Goal: Task Accomplishment & Management: Use online tool/utility

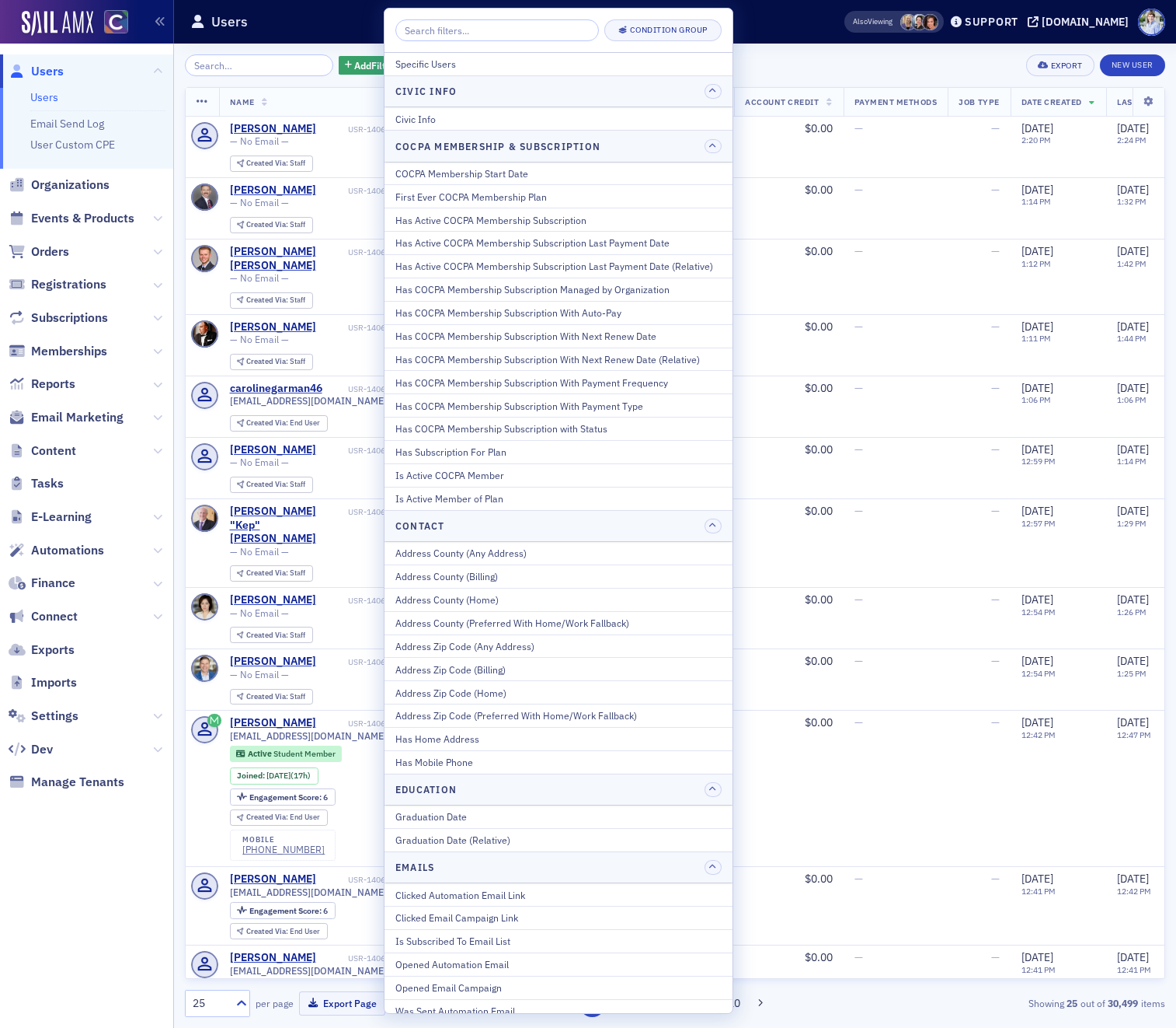
scroll to position [1170, 0]
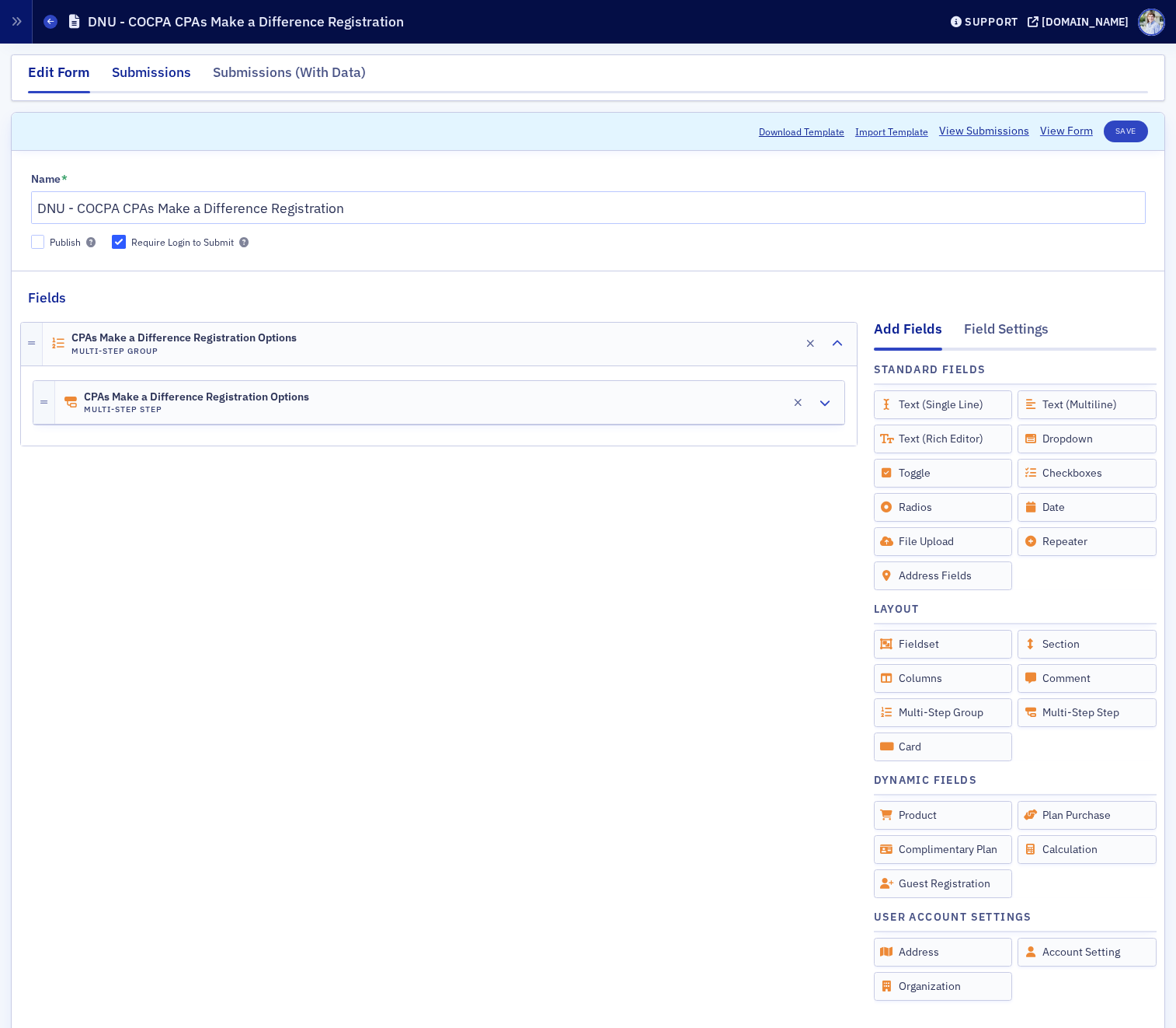
click at [164, 67] on div "Submissions" at bounding box center [151, 76] width 79 height 29
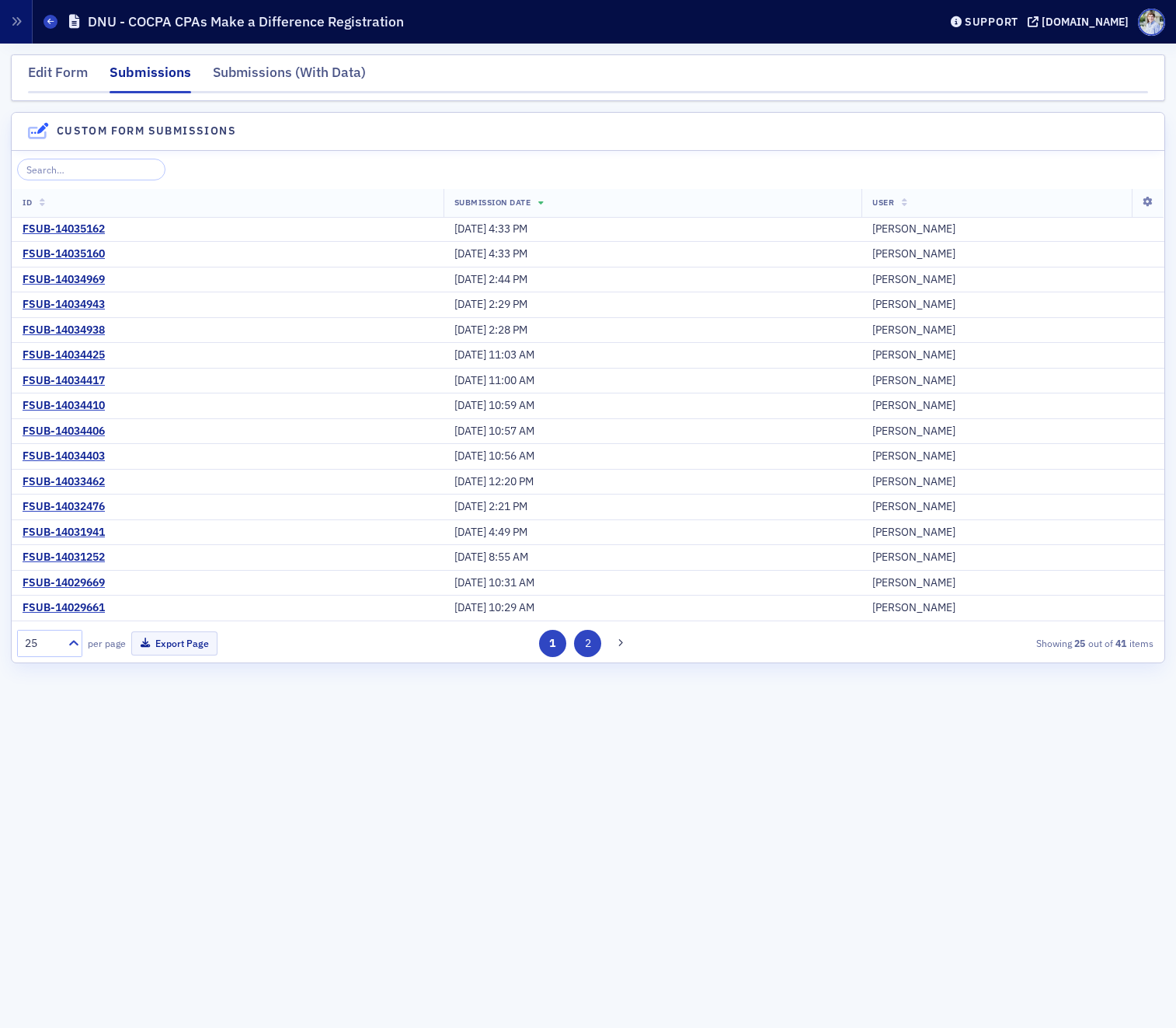
drag, startPoint x: 603, startPoint y: 653, endPoint x: 592, endPoint y: 650, distance: 11.4
click at [603, 653] on div "1 2" at bounding box center [586, 643] width 368 height 27
click at [590, 649] on button "2" at bounding box center [588, 643] width 27 height 27
click at [539, 642] on button at bounding box center [549, 638] width 21 height 21
click at [76, 66] on div "Edit Form" at bounding box center [58, 76] width 60 height 29
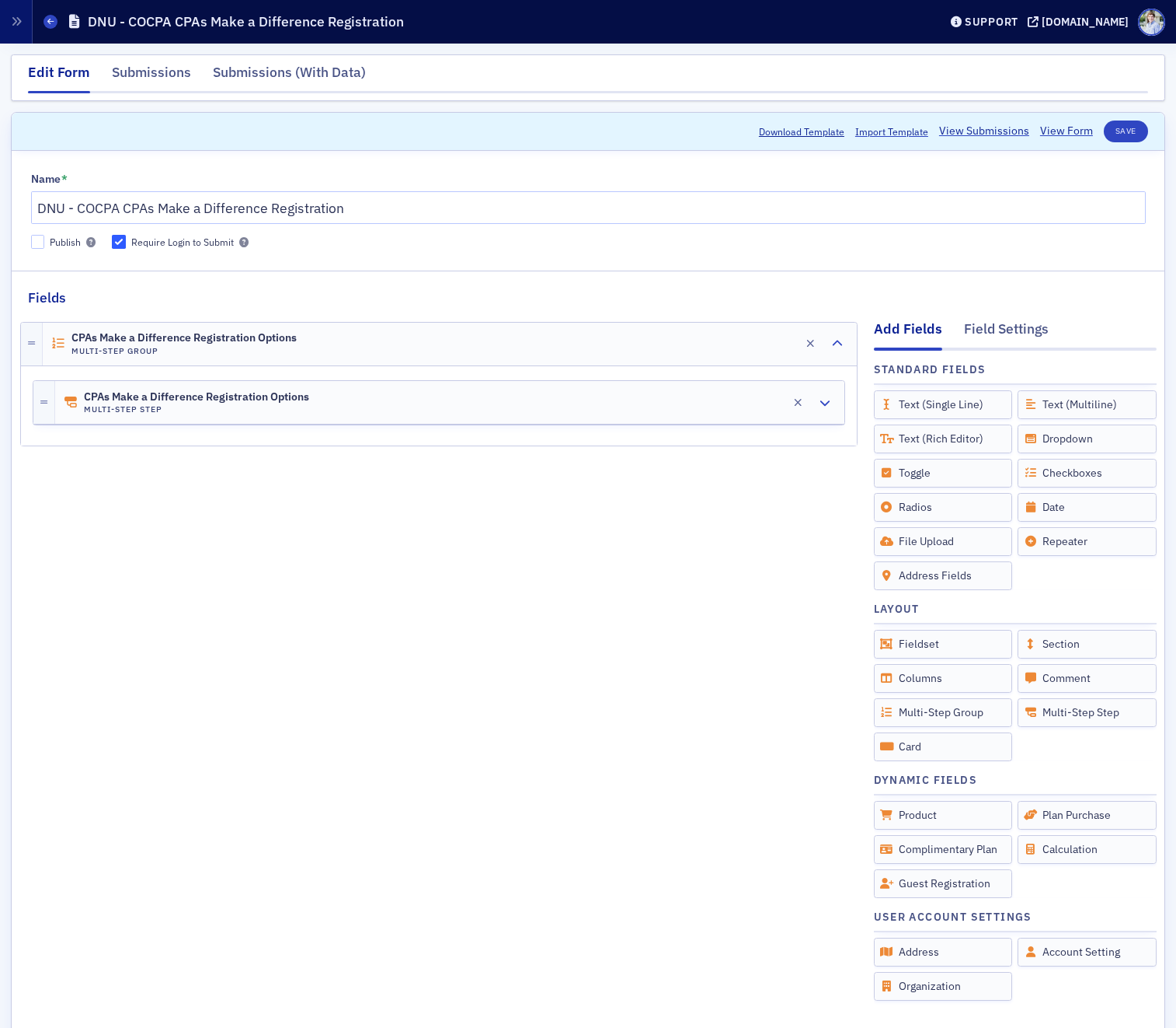
drag, startPoint x: 230, startPoint y: 394, endPoint x: 272, endPoint y: 427, distance: 53.4
click at [230, 394] on span "CPAs Make a Difference Registration Options" at bounding box center [197, 396] width 226 height 12
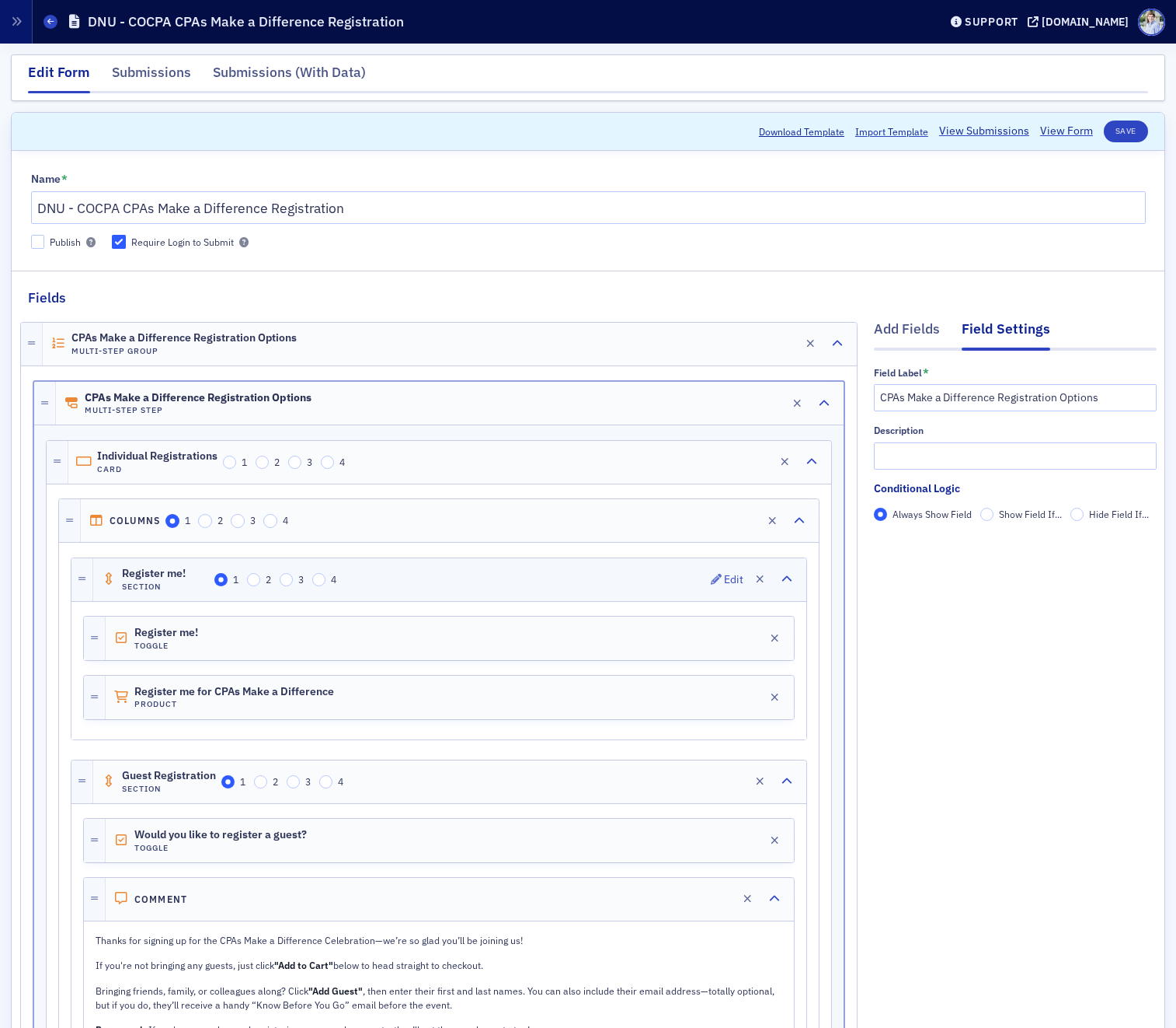
scroll to position [321, 0]
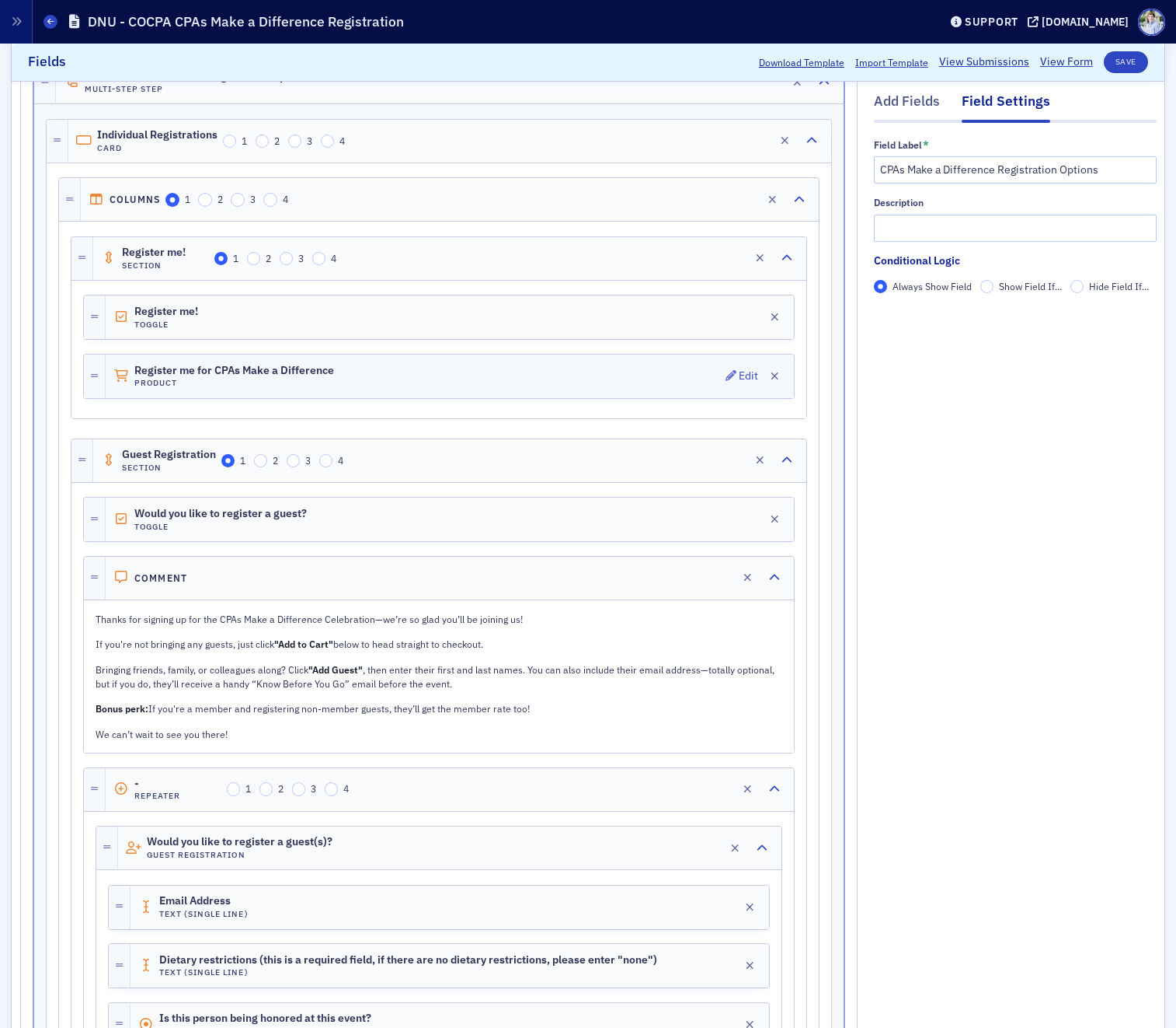
click at [165, 381] on h4 "Product" at bounding box center [234, 382] width 200 height 10
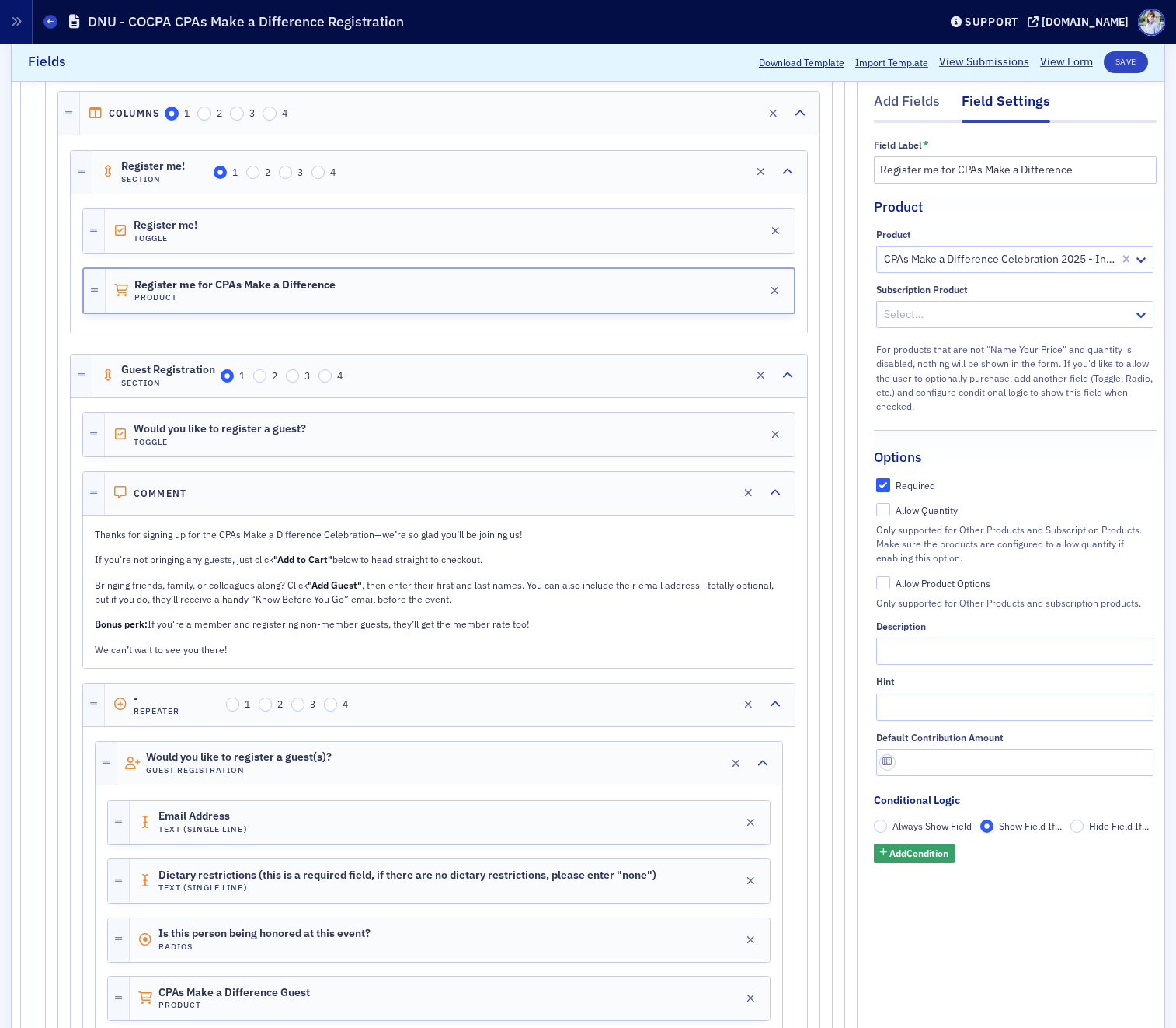
scroll to position [465, 0]
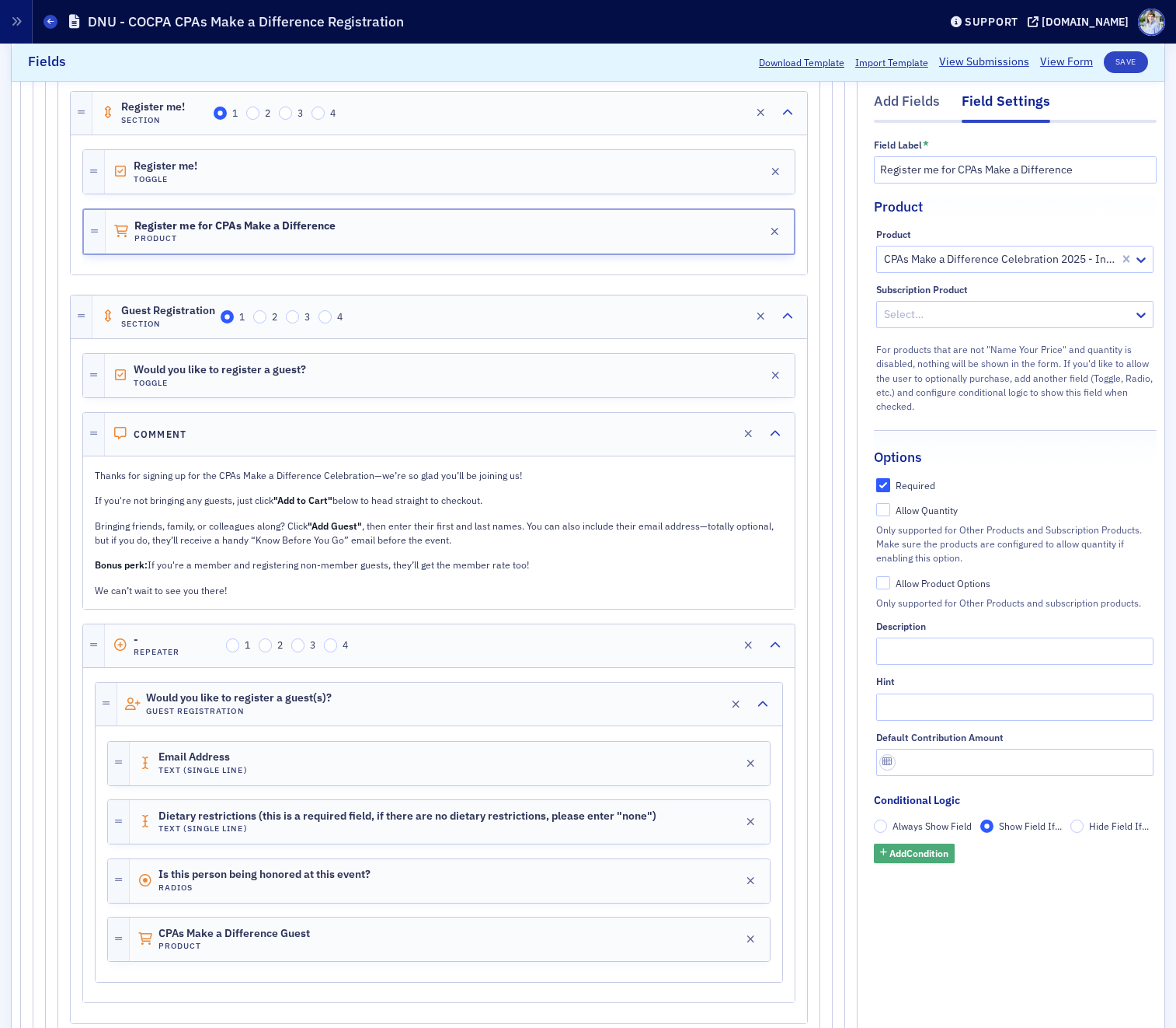
click at [939, 855] on span "Add Condition" at bounding box center [919, 853] width 59 height 14
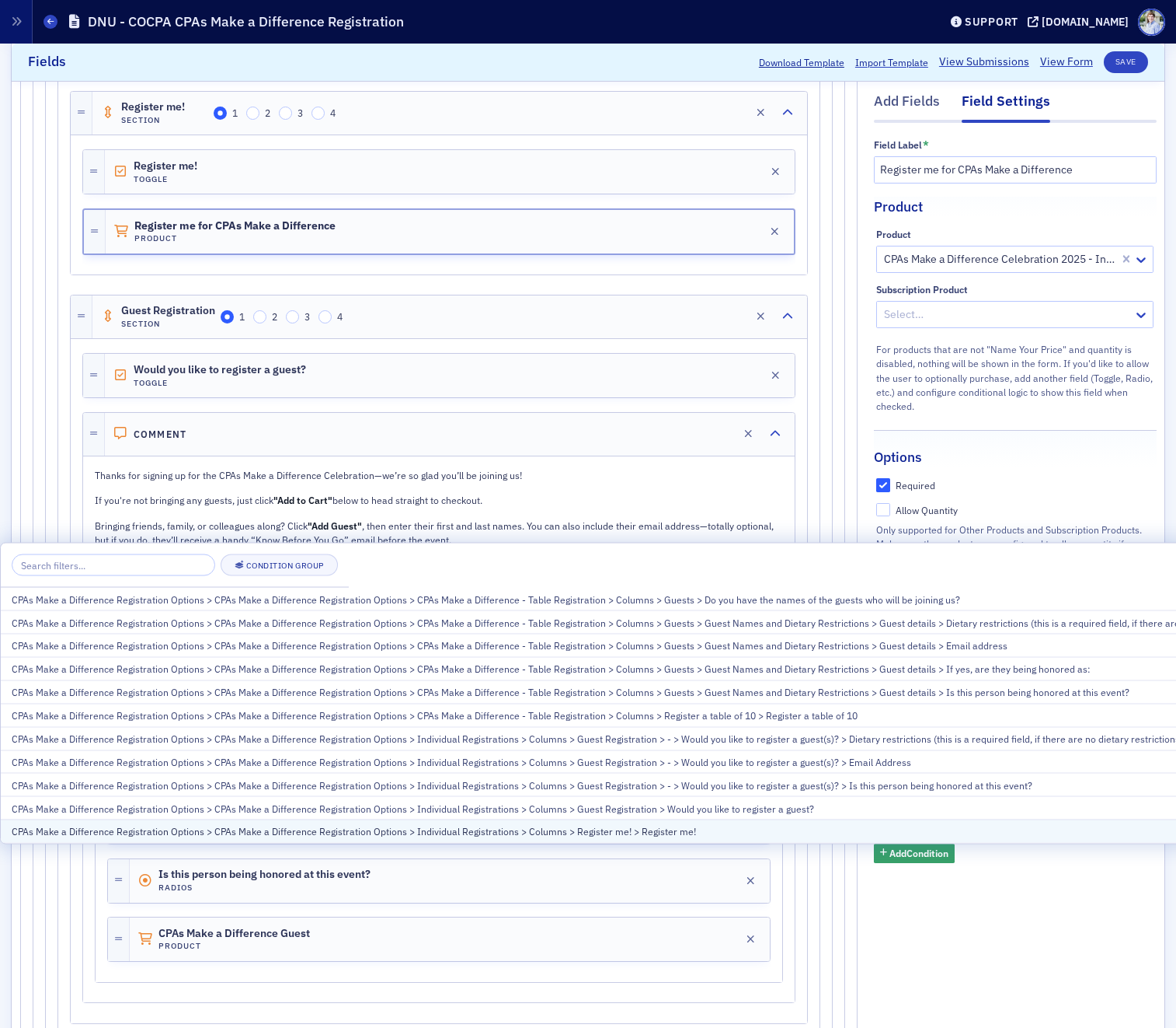
click at [768, 826] on div "CPAs Make a Difference Registration Options > CPAs Make a Difference Registrati…" at bounding box center [691, 830] width 1360 height 14
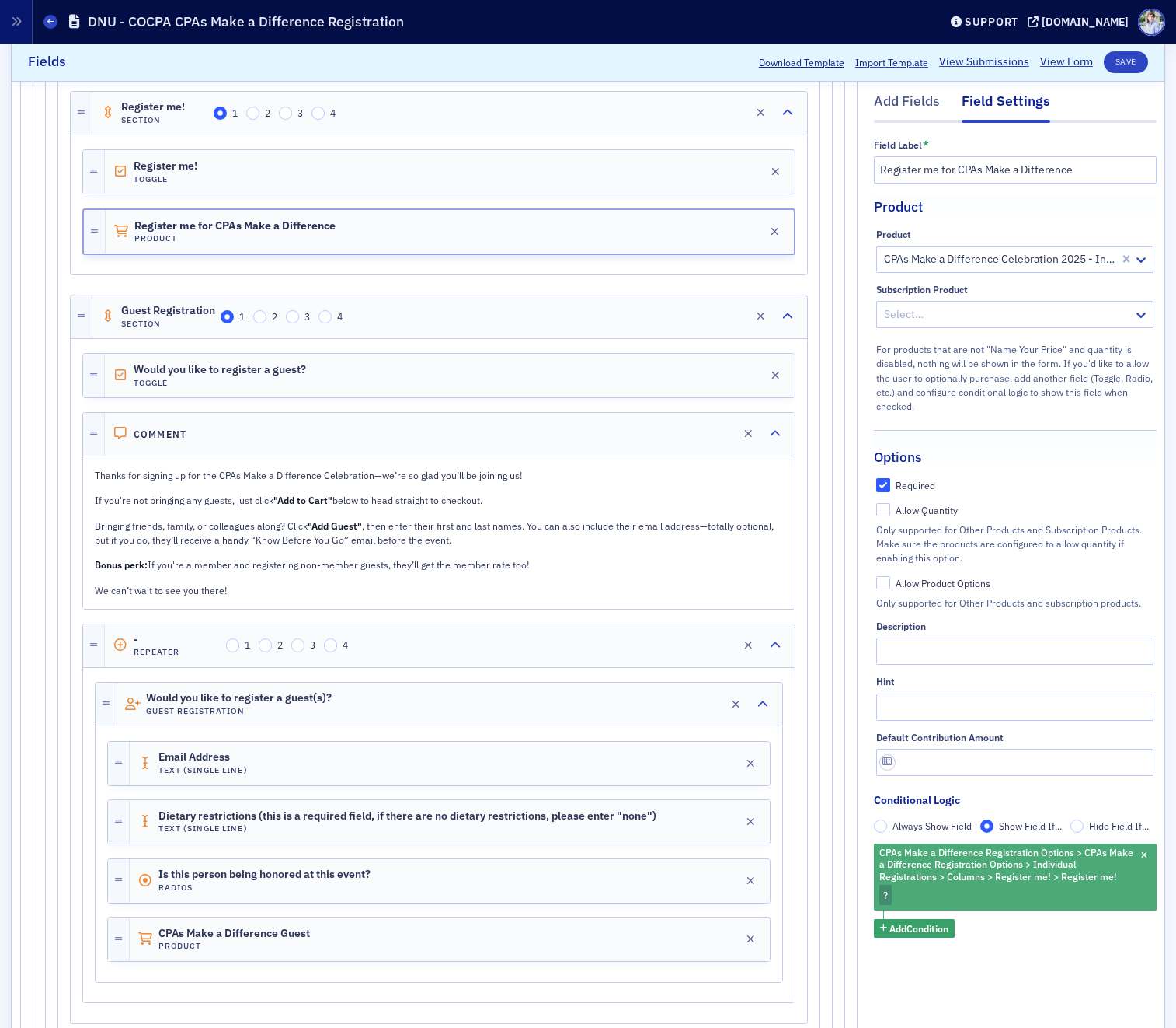
click at [949, 850] on span "CPAs Make a Difference Registration Options > CPAs Make a Difference Registrati…" at bounding box center [1006, 864] width 254 height 36
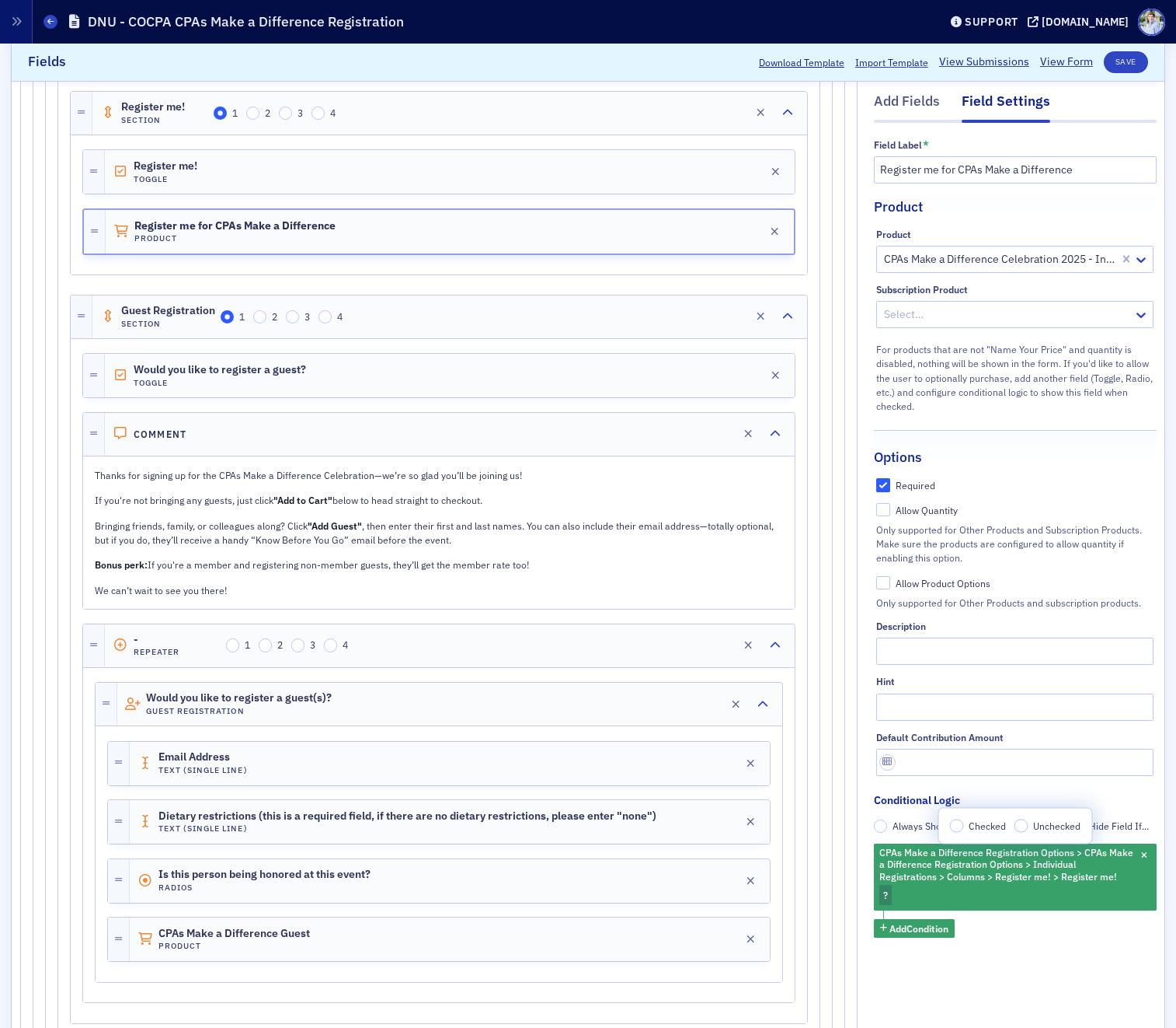
click at [976, 825] on span "Checked" at bounding box center [988, 824] width 37 height 12
click at [964, 825] on input "Checked" at bounding box center [957, 825] width 14 height 14
click at [1059, 953] on div "Field Label * Register me for CPAs Make a Difference Product Product CPAs Make …" at bounding box center [1015, 560] width 283 height 874
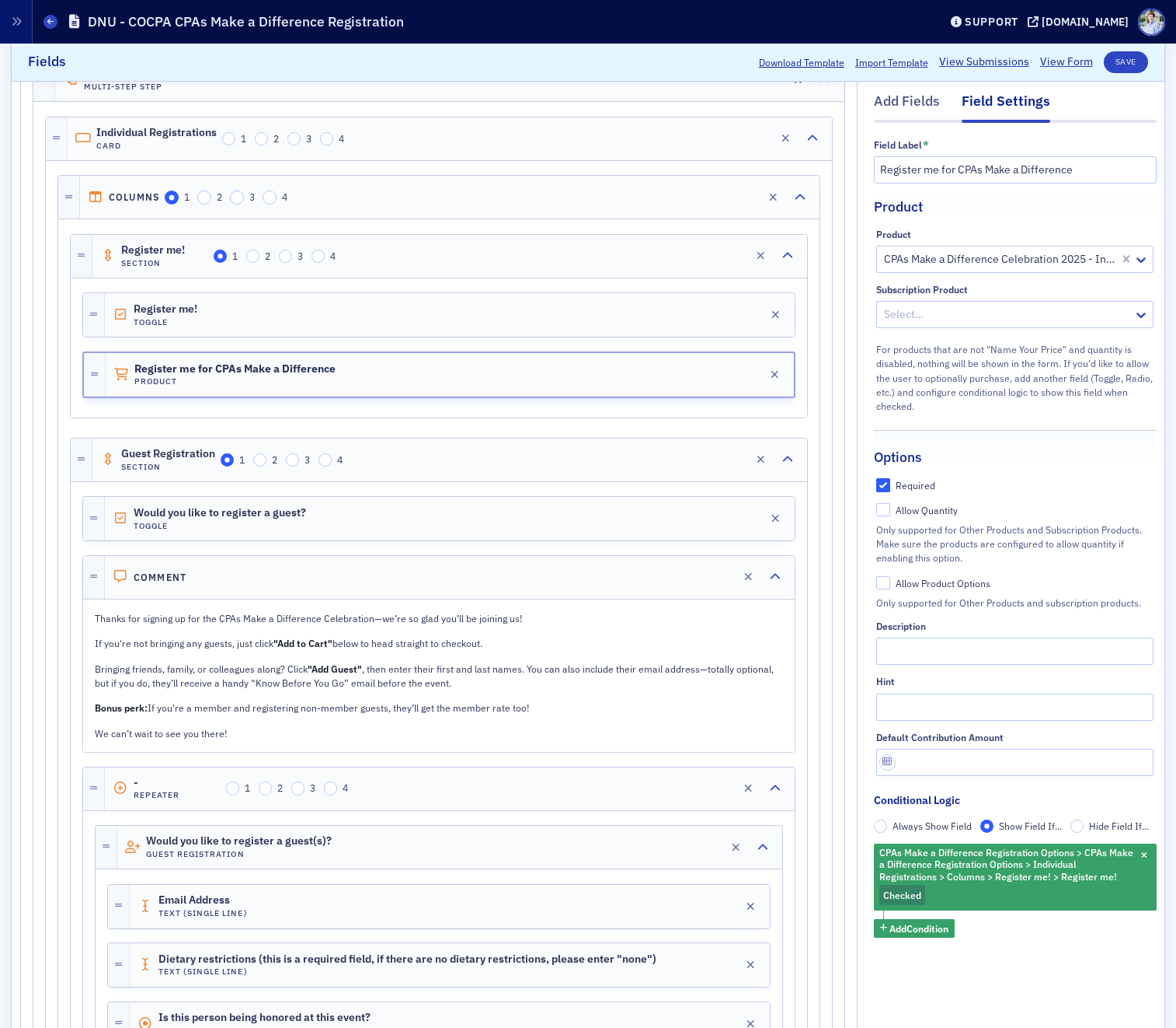
scroll to position [319, 0]
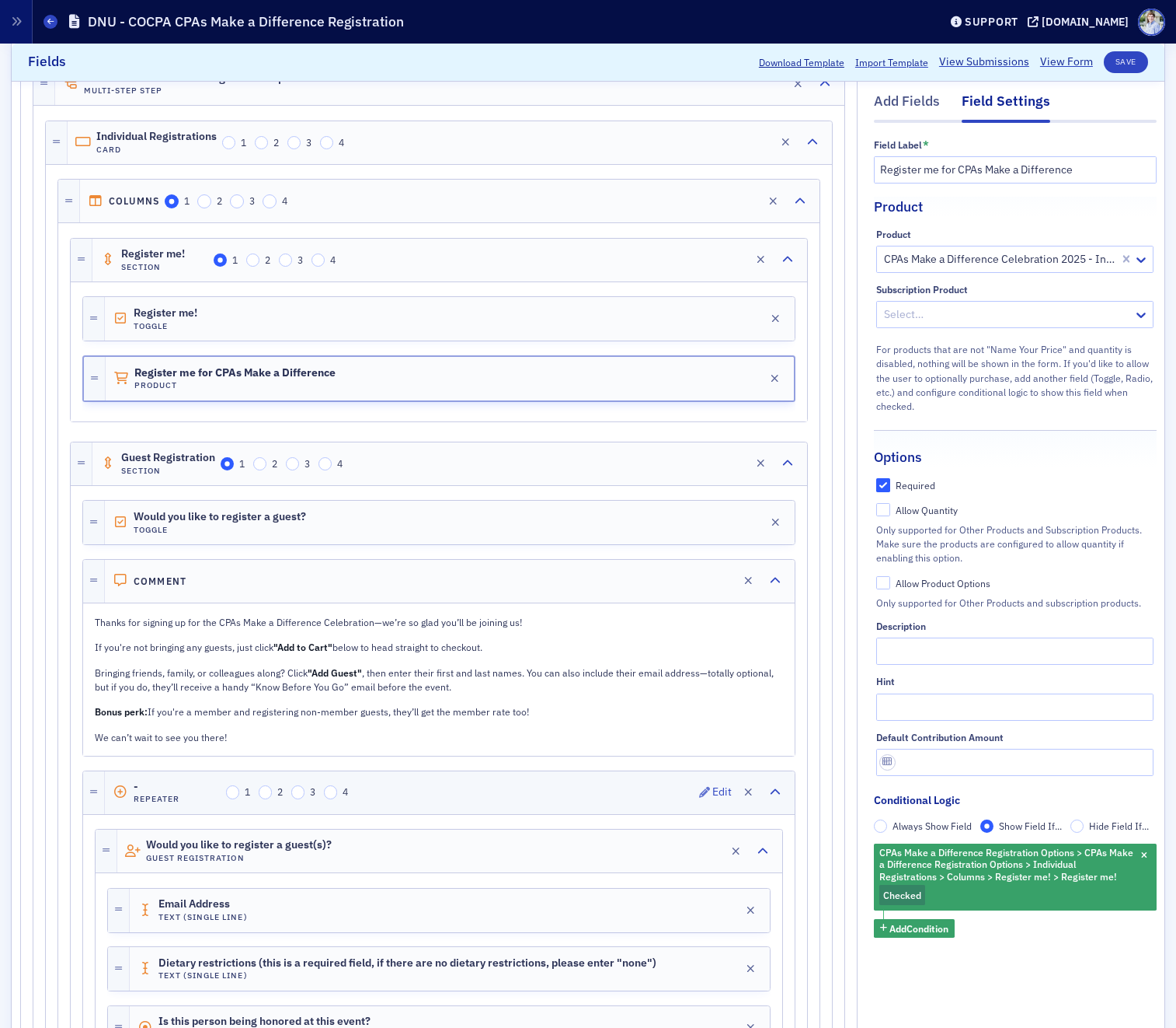
click at [178, 774] on div "- Repeater 1 2 3 4 Edit" at bounding box center [450, 793] width 690 height 43
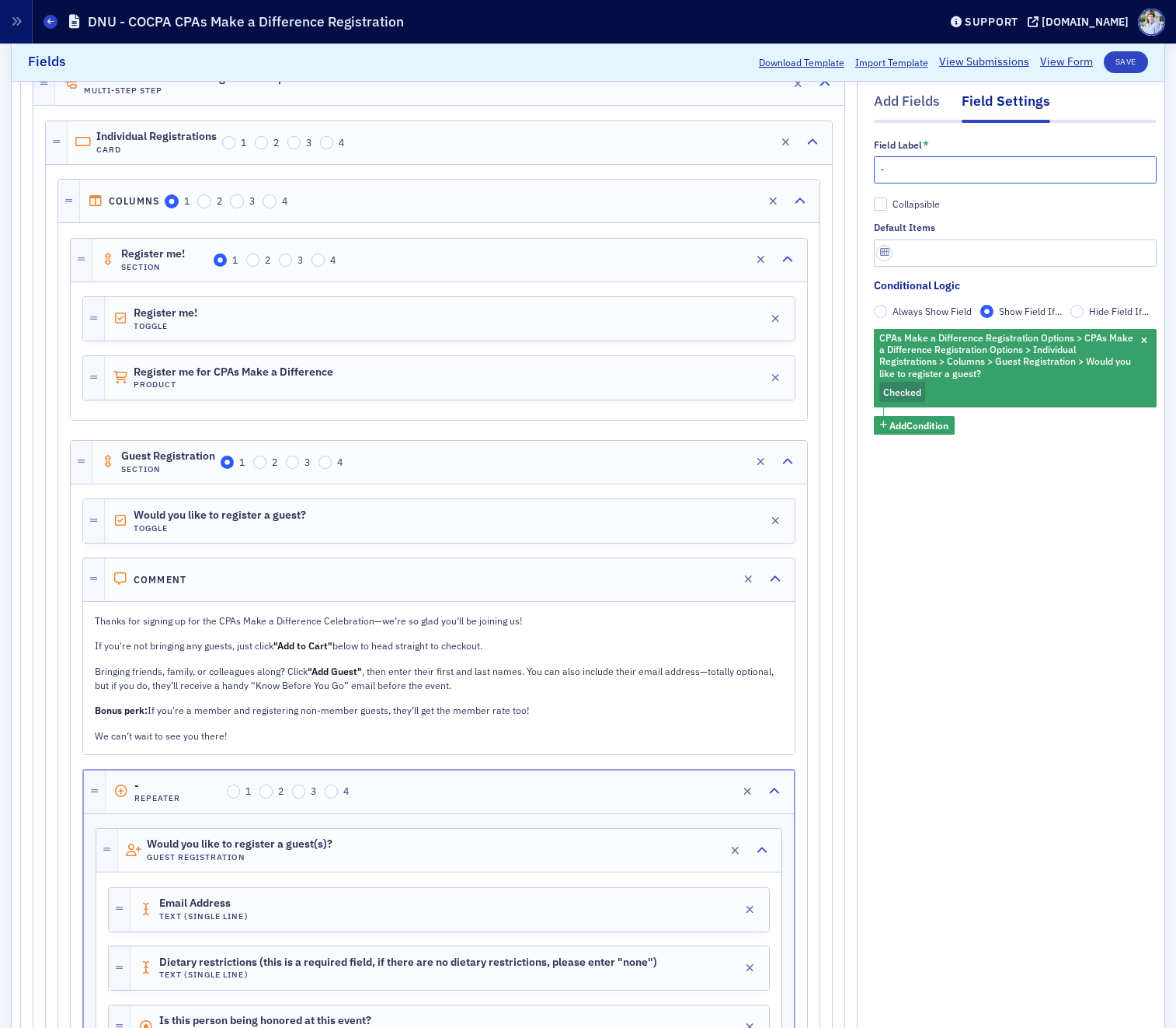
click at [905, 158] on input "-" at bounding box center [1015, 169] width 283 height 27
click at [906, 159] on input "-" at bounding box center [1015, 169] width 283 height 27
type input "Guest"
drag, startPoint x: 949, startPoint y: 650, endPoint x: 929, endPoint y: 650, distance: 20.0
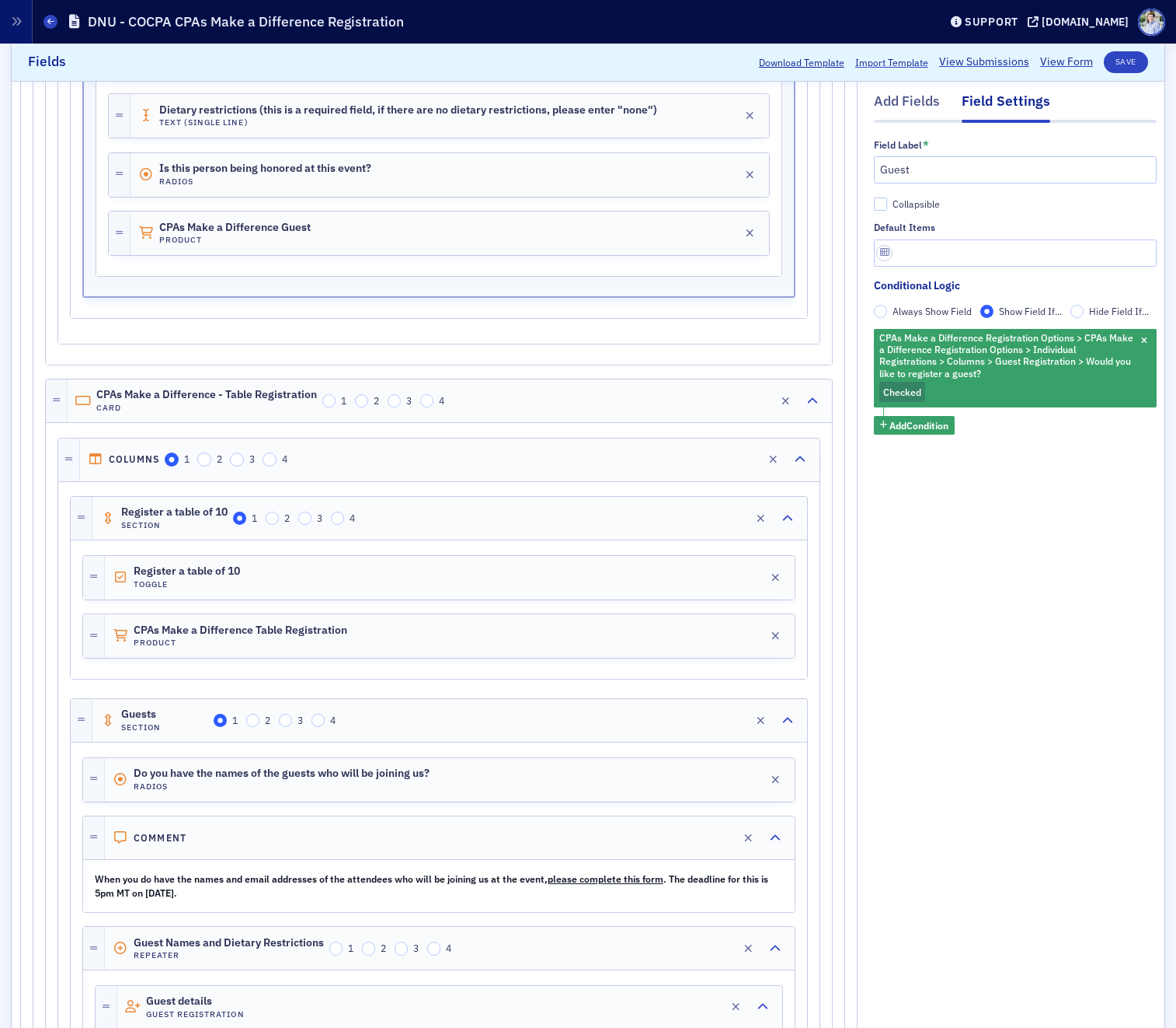
scroll to position [1174, 0]
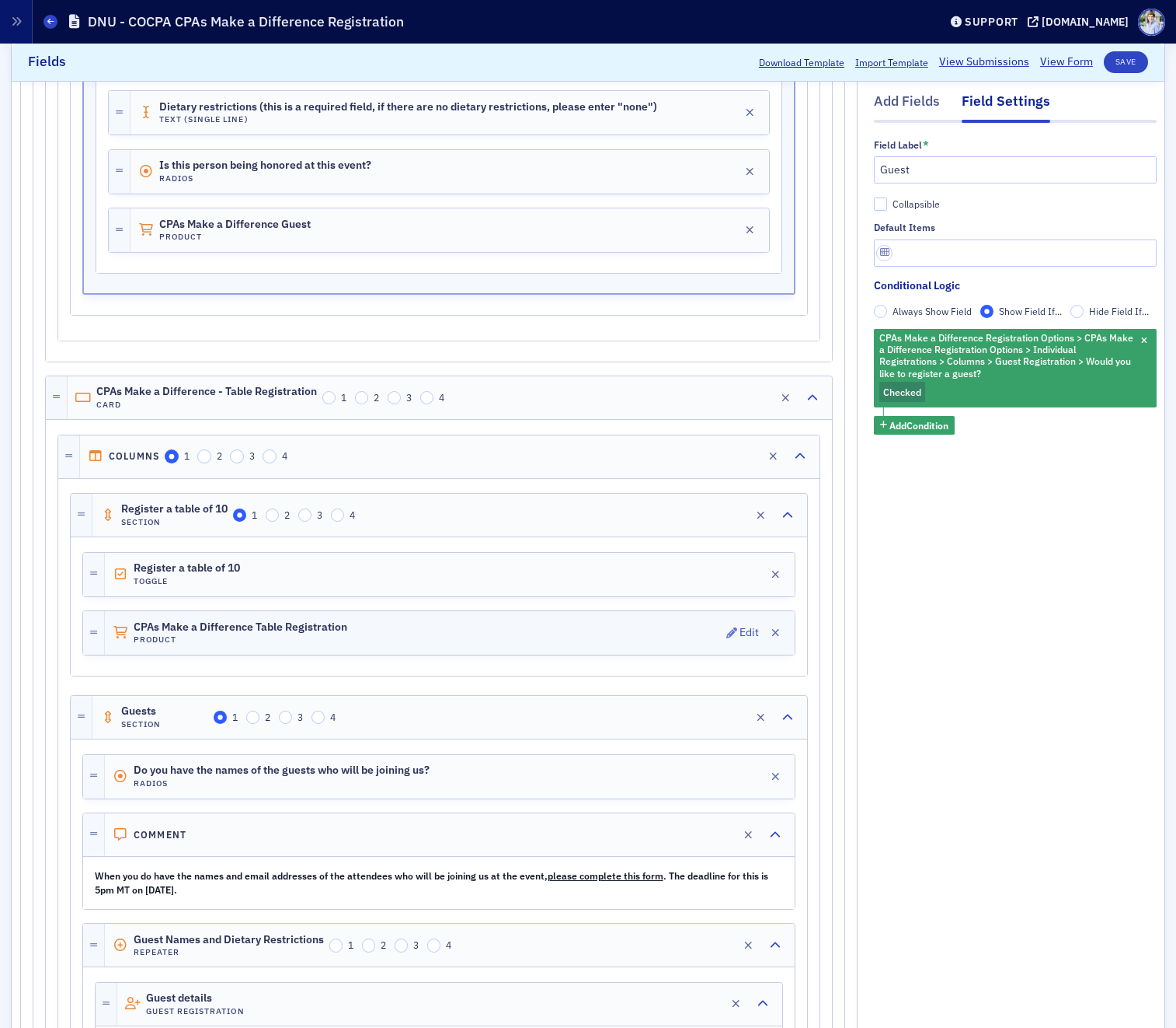
click at [166, 632] on span "CPAs Make a Difference Table Registration" at bounding box center [240, 627] width 214 height 12
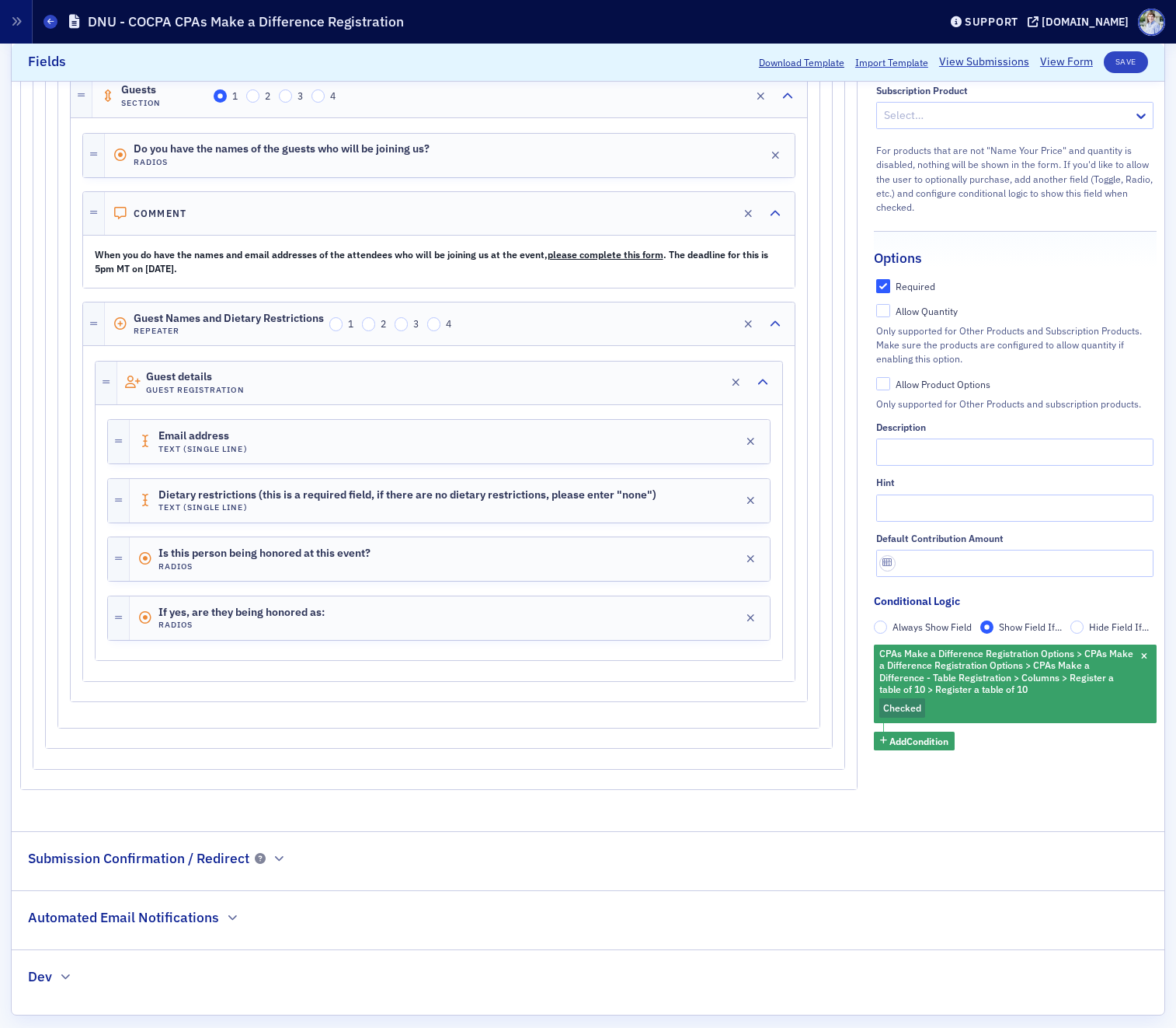
scroll to position [1798, 0]
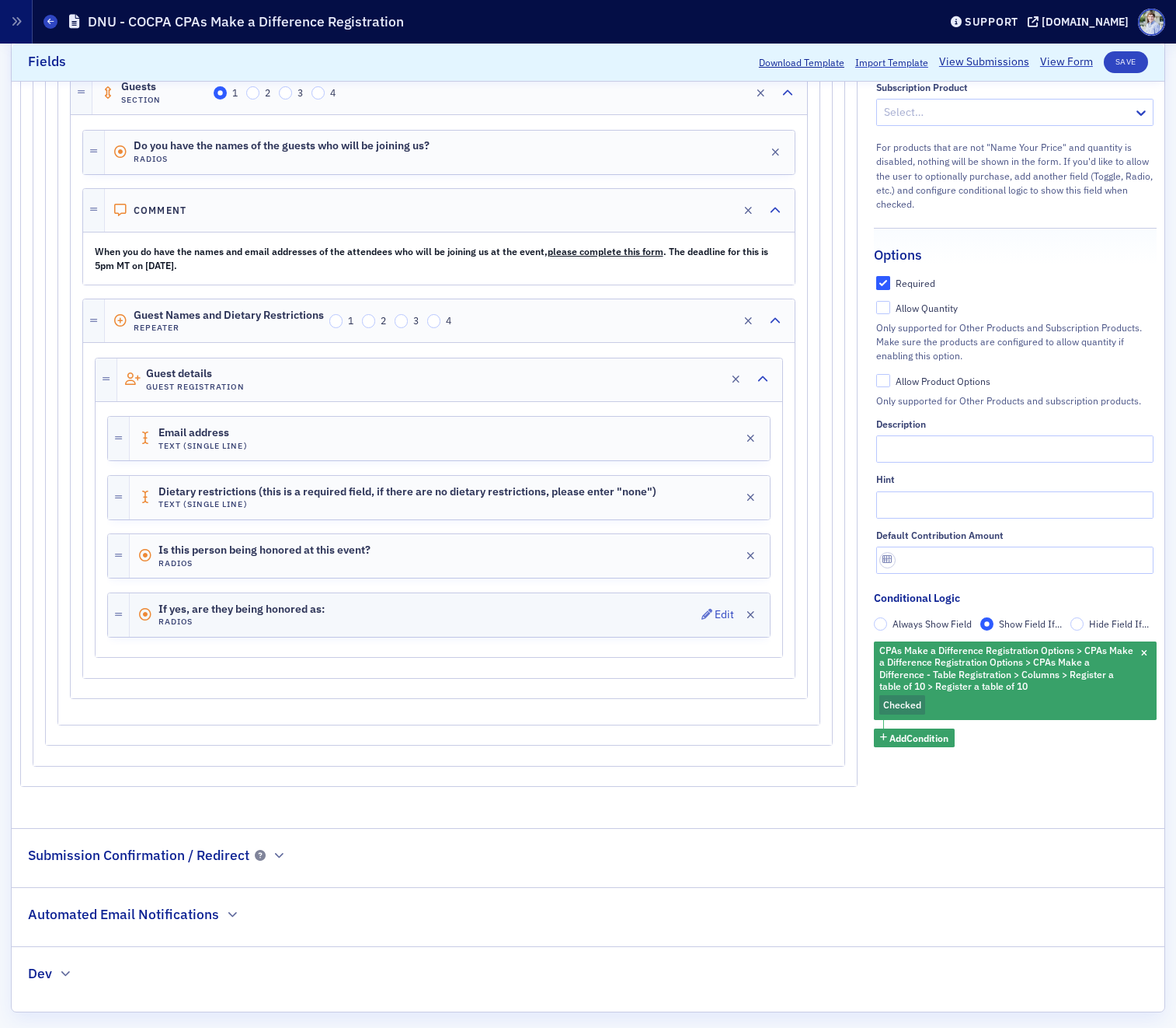
click at [237, 618] on h4 "Radios" at bounding box center [242, 621] width 166 height 10
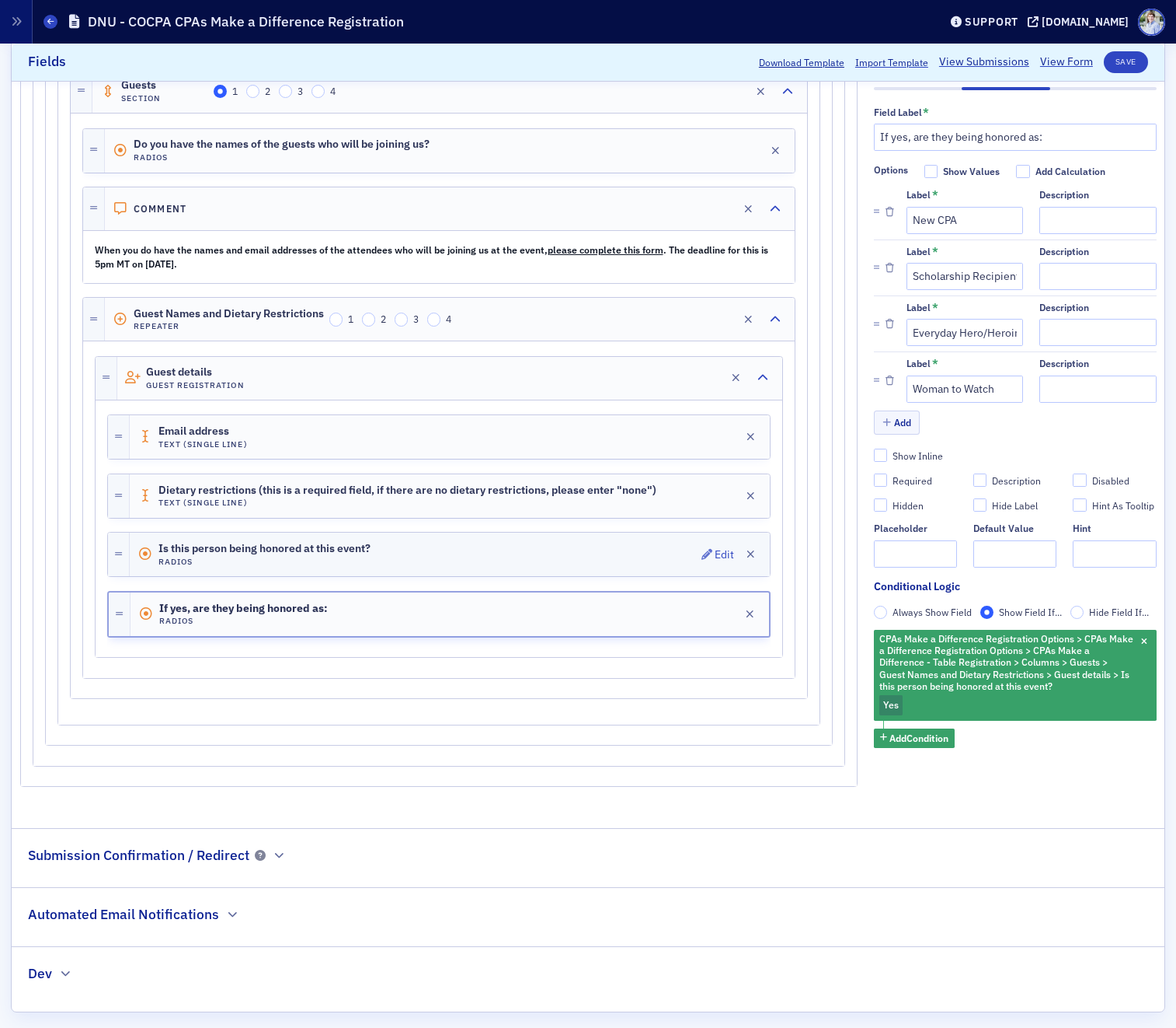
click at [273, 569] on div "Is this person being honored at this event? Radios Edit" at bounding box center [450, 554] width 641 height 44
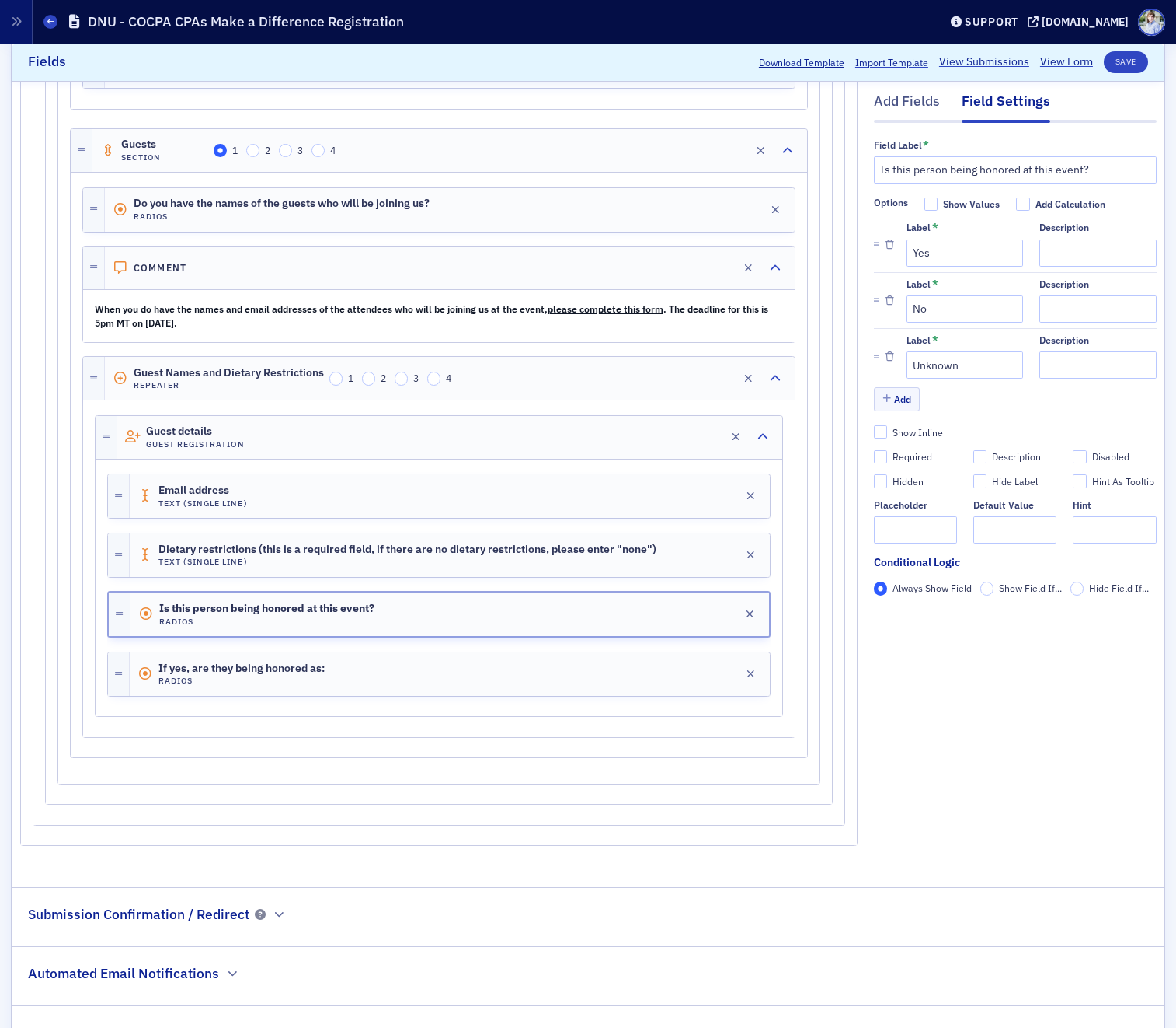
scroll to position [1732, 0]
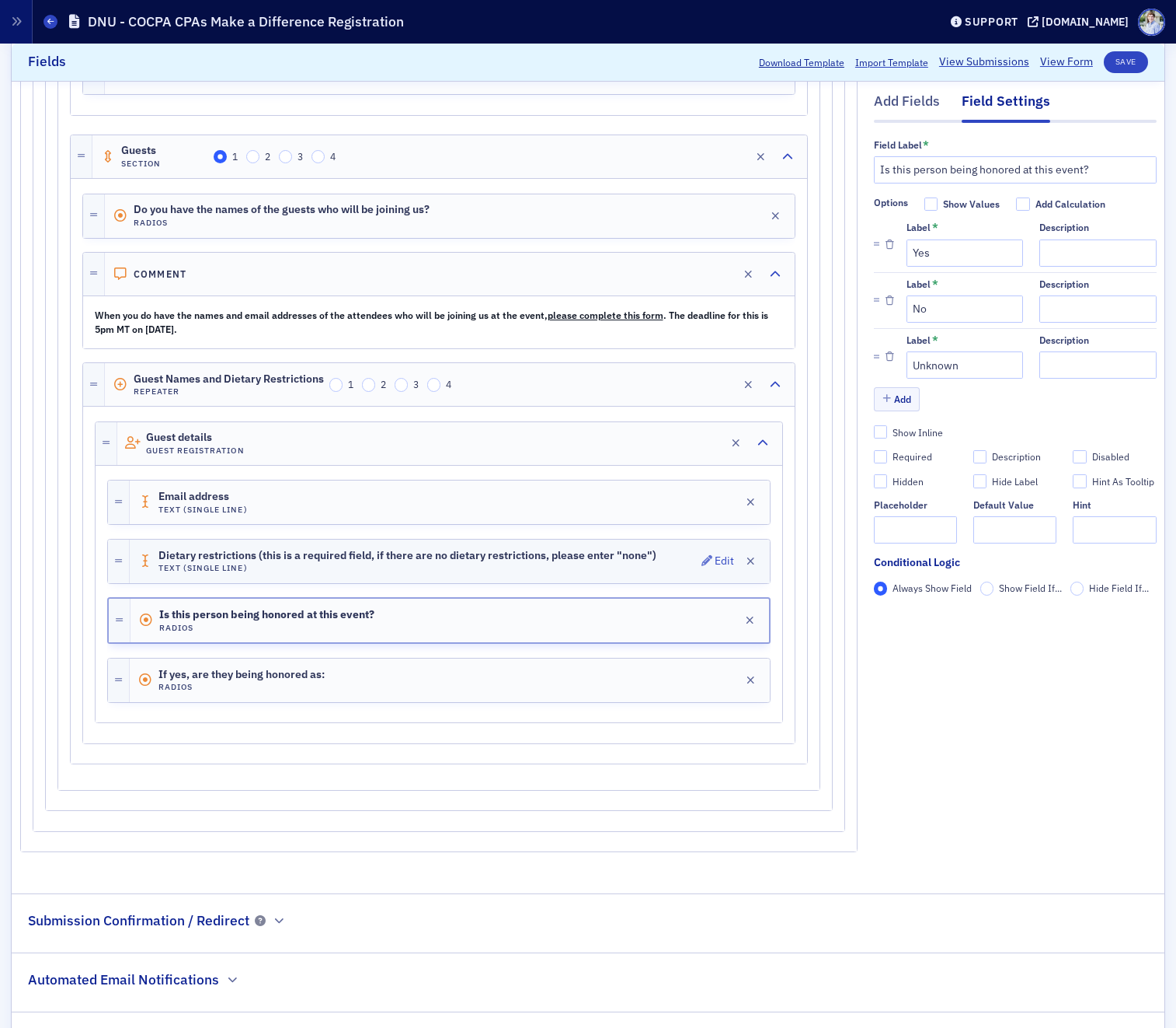
click at [277, 548] on div "Dietary restrictions (this is a required field, if there are no dietary restric…" at bounding box center [450, 561] width 641 height 44
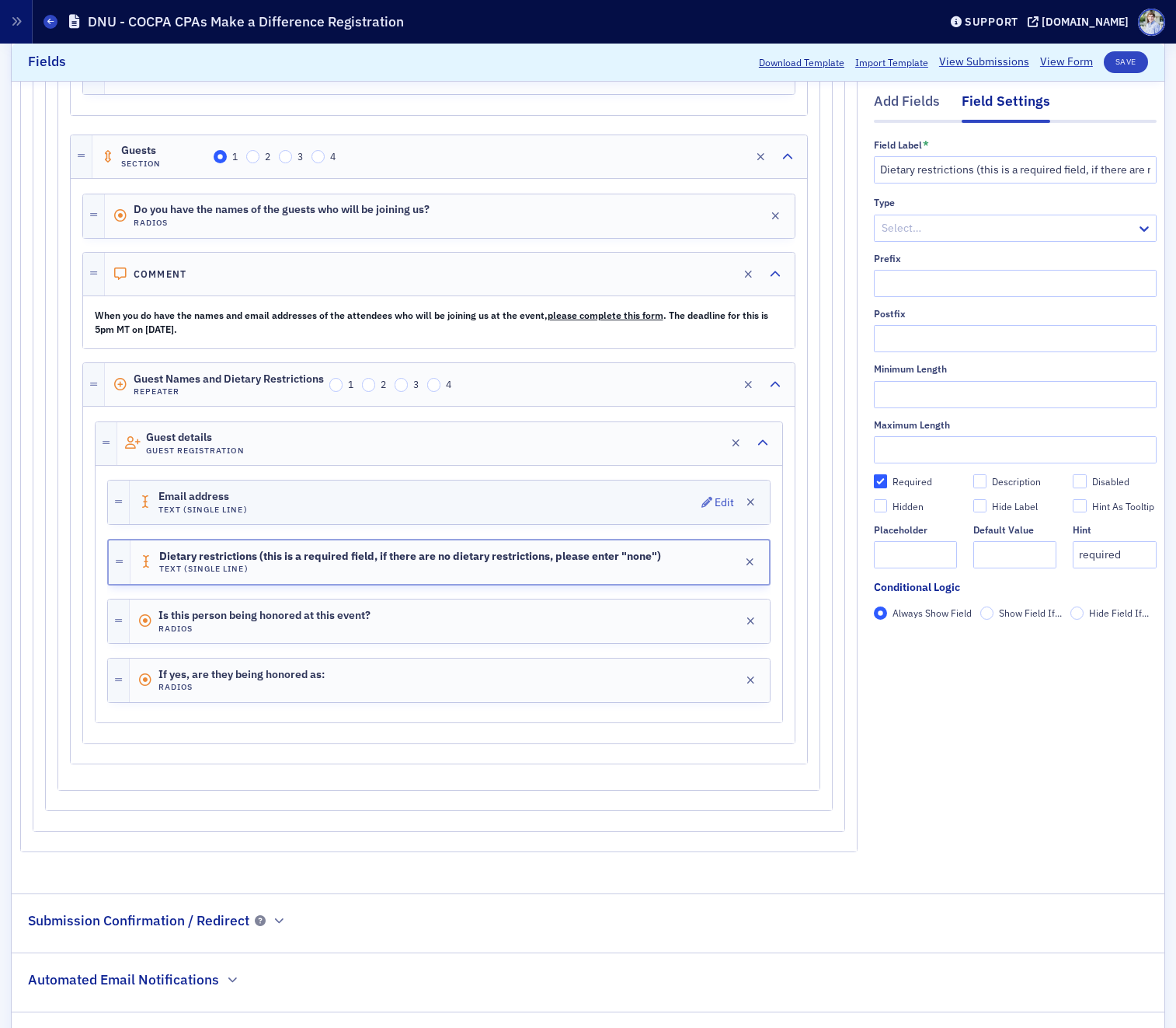
click at [282, 509] on div "Email address Text (Single Line) Edit" at bounding box center [450, 502] width 641 height 44
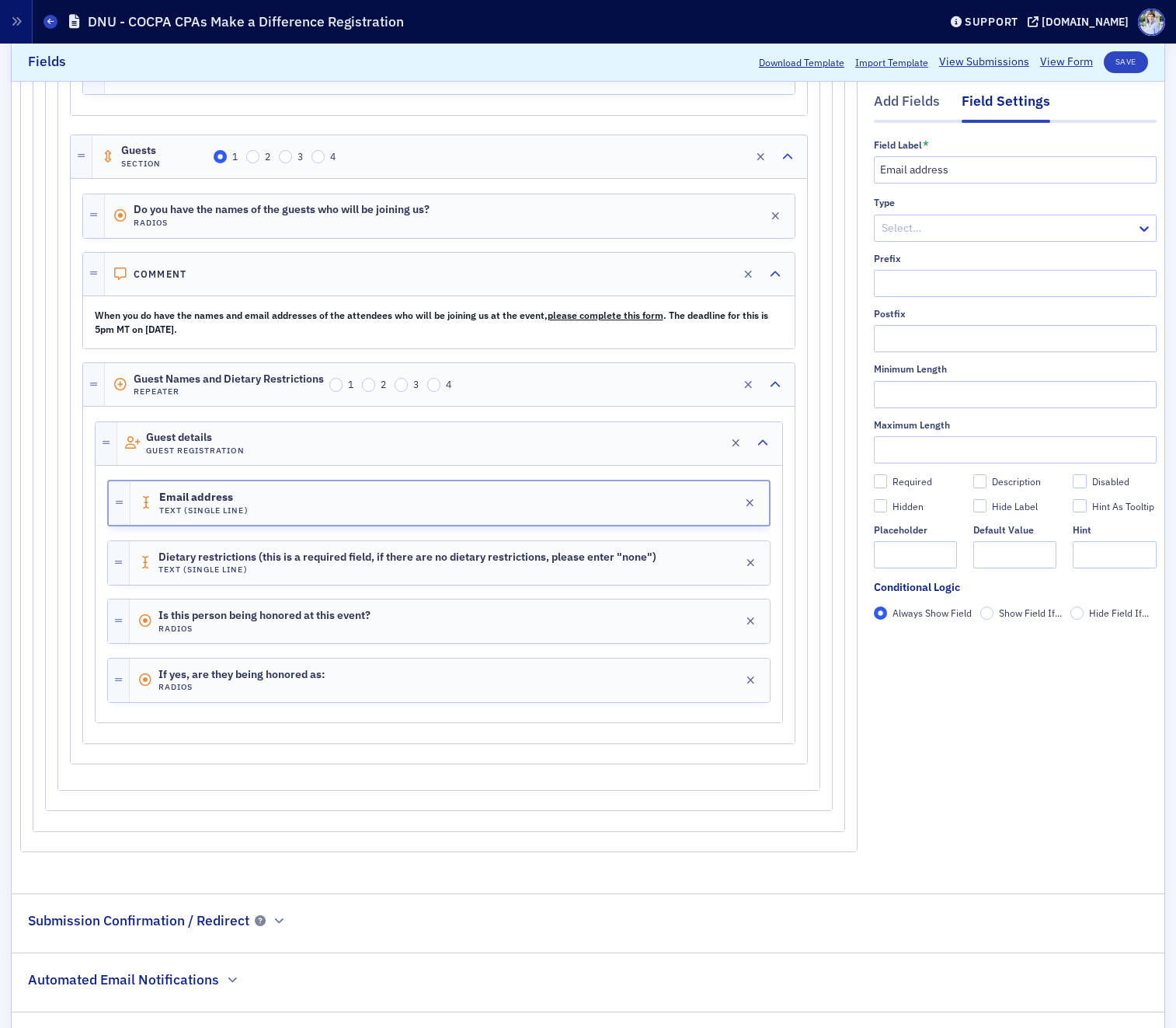
click at [296, 468] on div at bounding box center [439, 473] width 664 height 14
click at [303, 453] on div "Guest details Guest Registration Edit" at bounding box center [450, 443] width 665 height 43
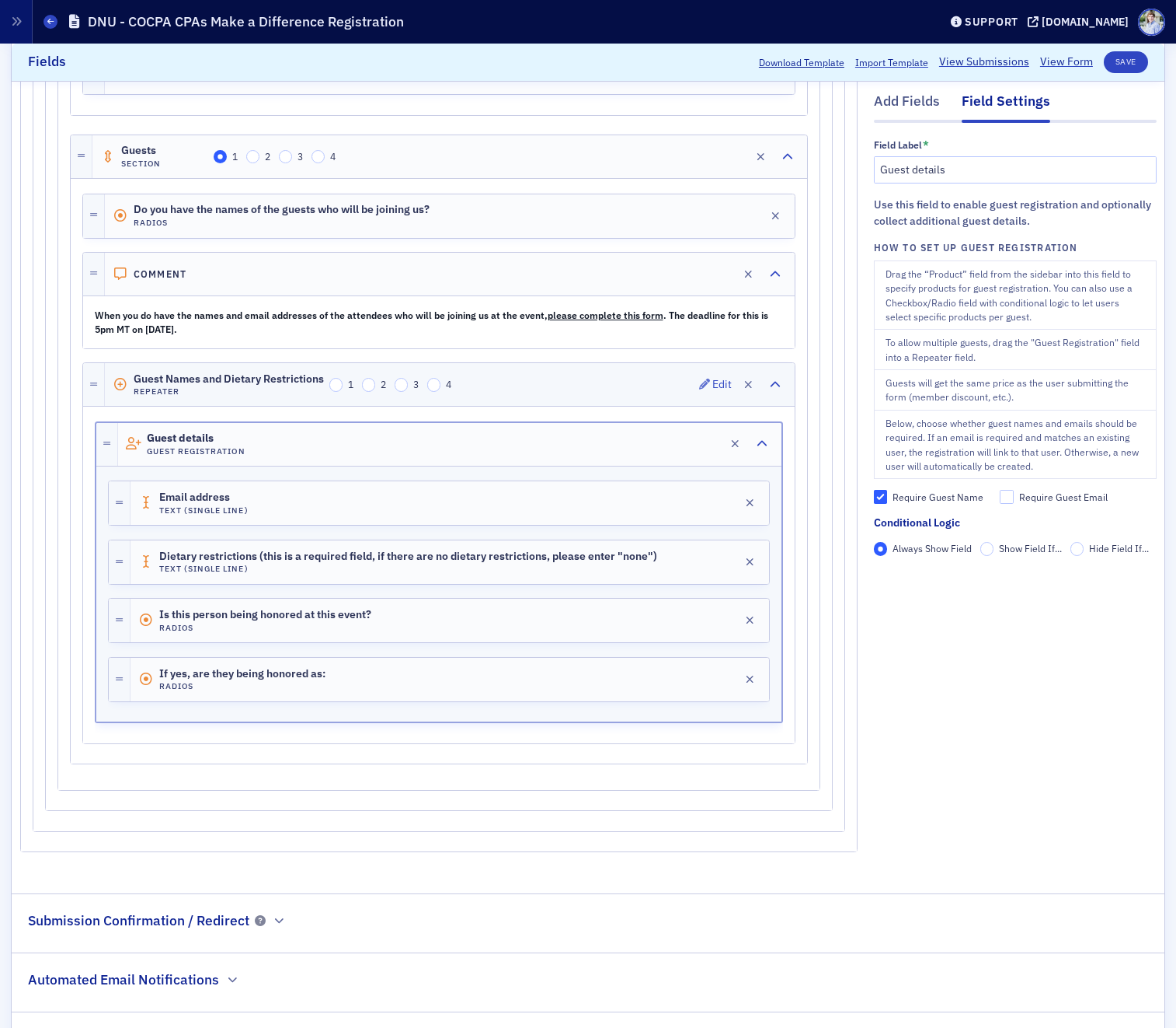
click at [214, 384] on div "Guest Names and Dietary Restrictions Repeater" at bounding box center [228, 385] width 190 height 24
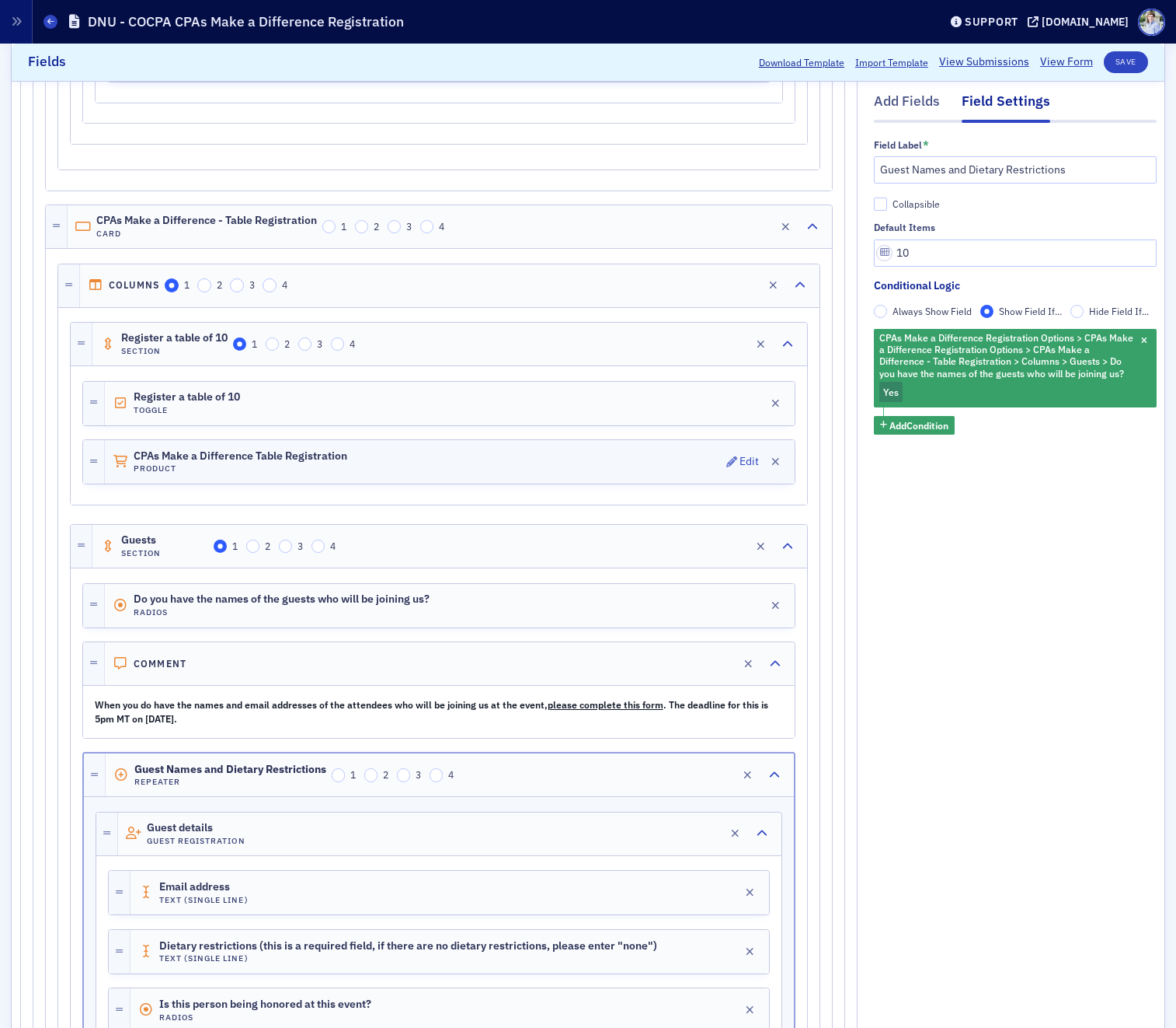
scroll to position [1337, 0]
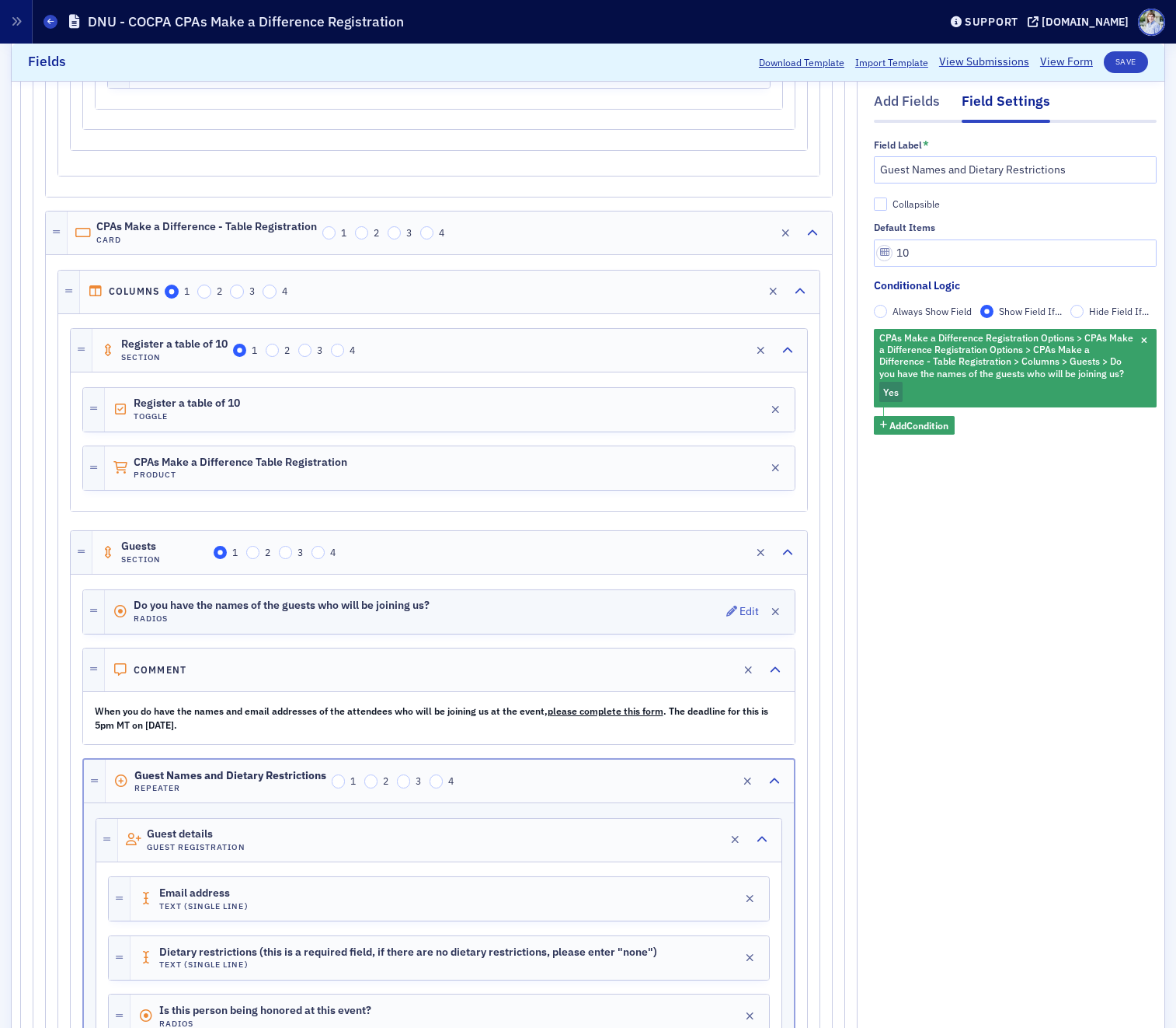
click at [188, 622] on h4 "Radios" at bounding box center [281, 618] width 296 height 10
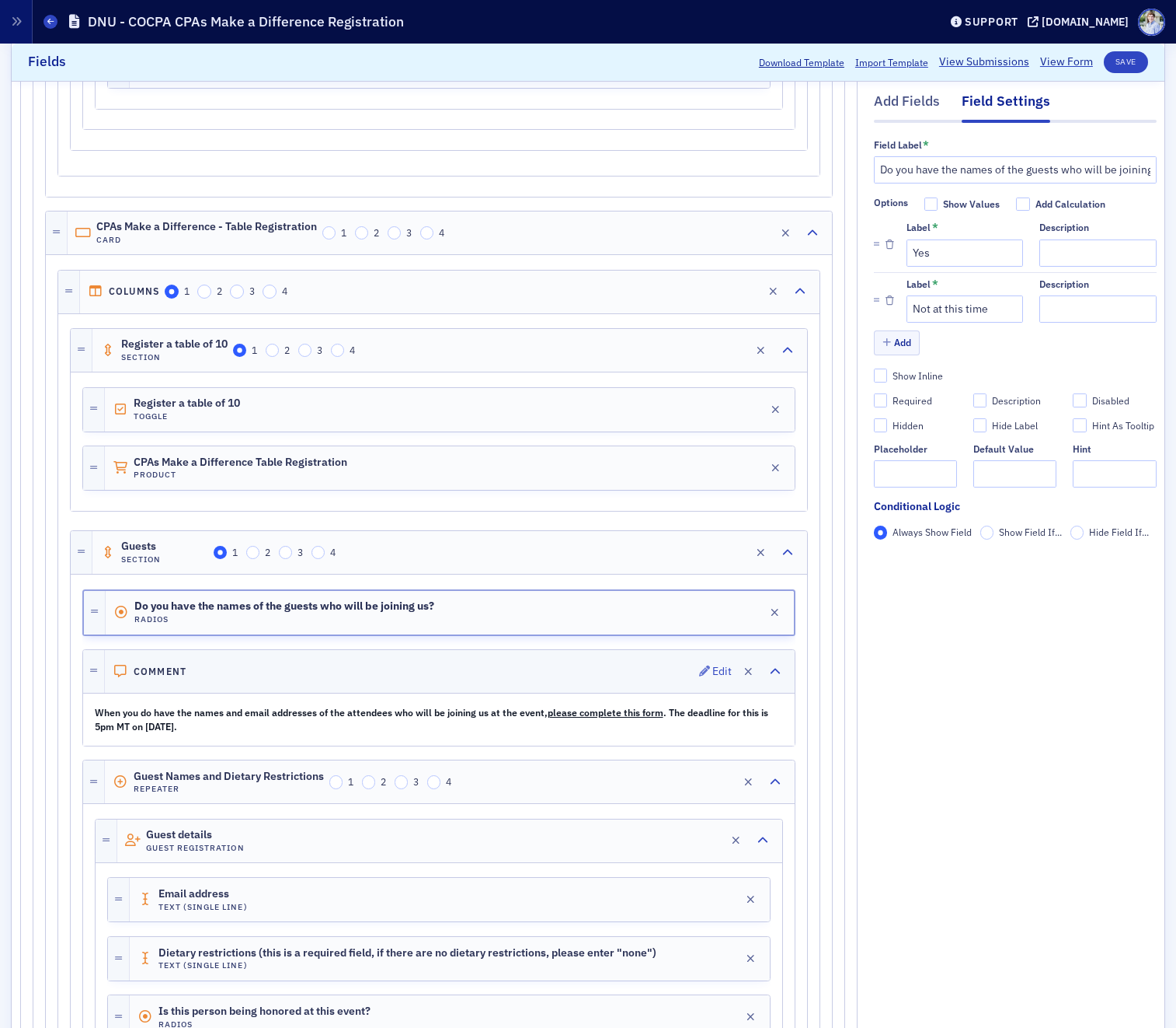
click at [194, 687] on div "Comment Edit" at bounding box center [450, 672] width 690 height 43
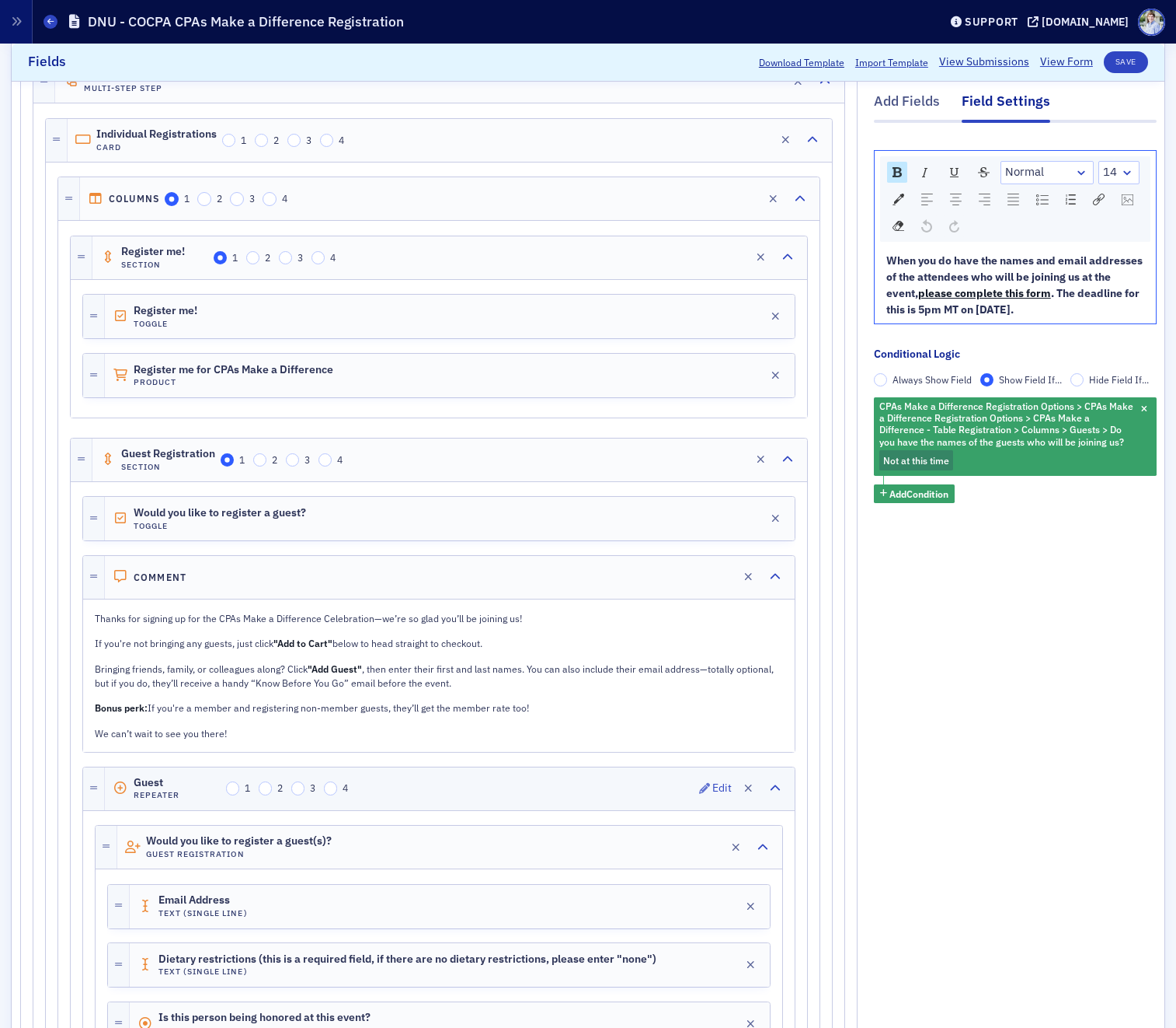
scroll to position [0, 0]
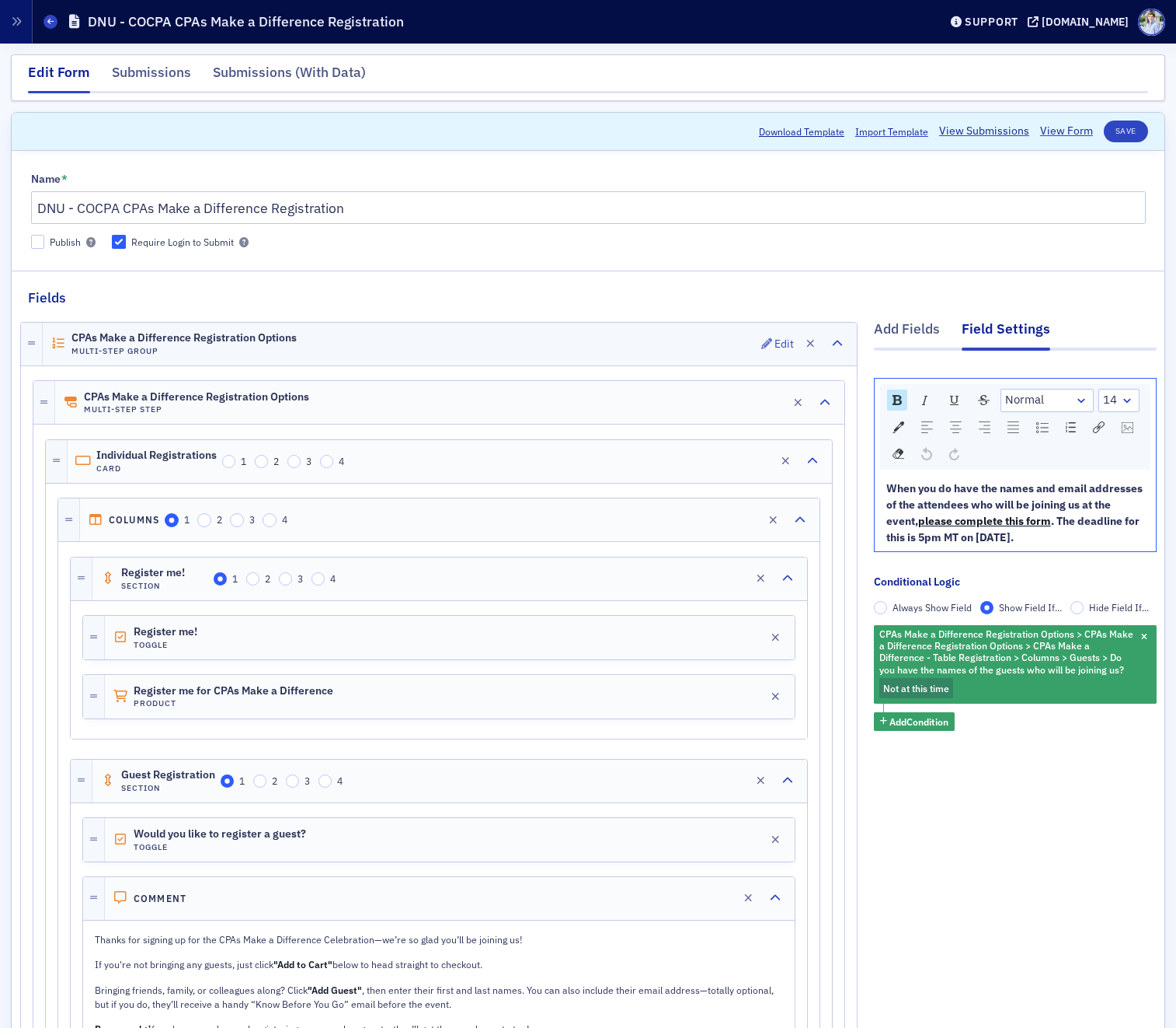
click at [149, 354] on h4 "Multi-Step Group" at bounding box center [185, 351] width 226 height 10
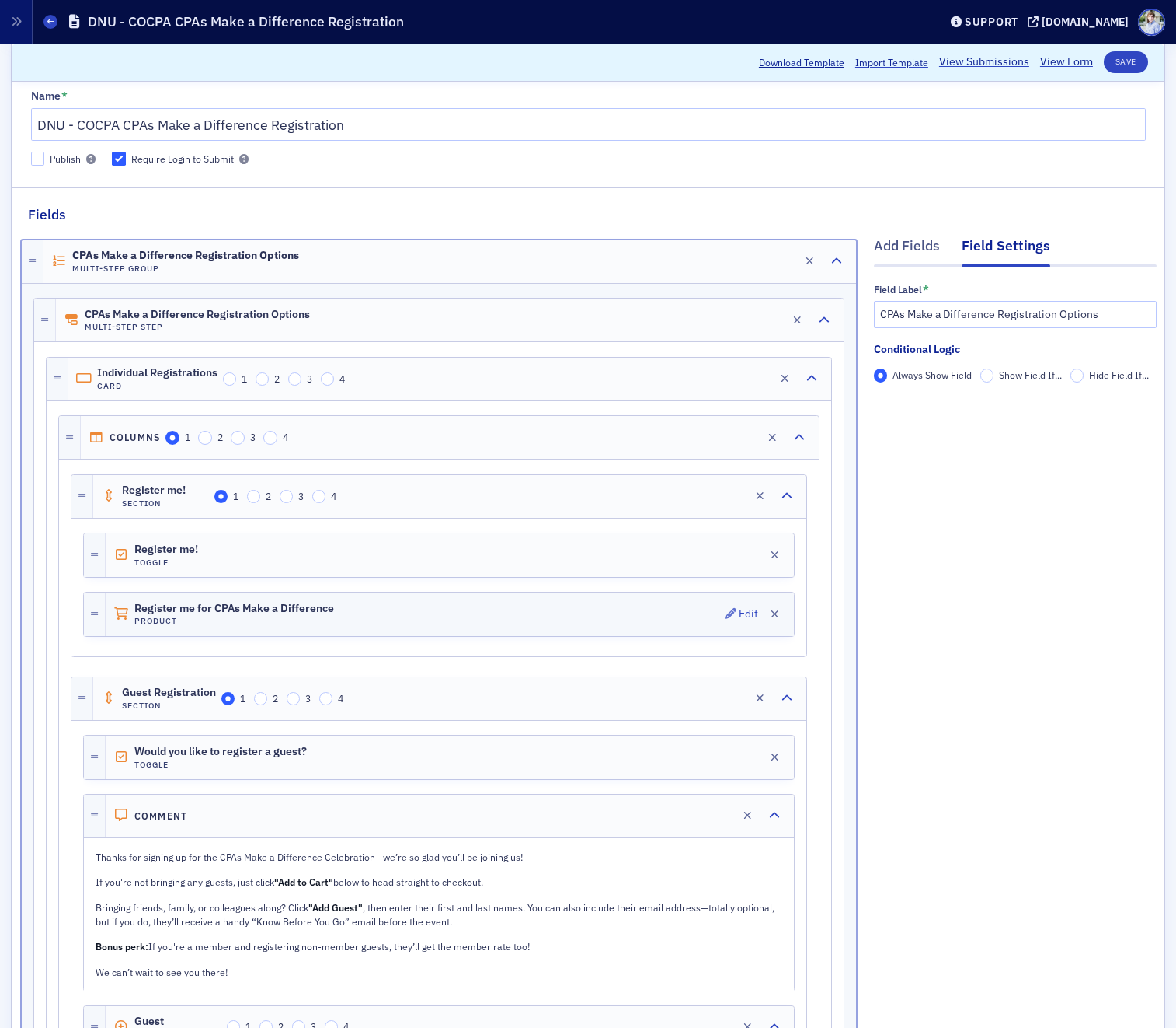
click at [285, 629] on div "Register me for CPAs Make a Difference Product Edit" at bounding box center [450, 614] width 688 height 44
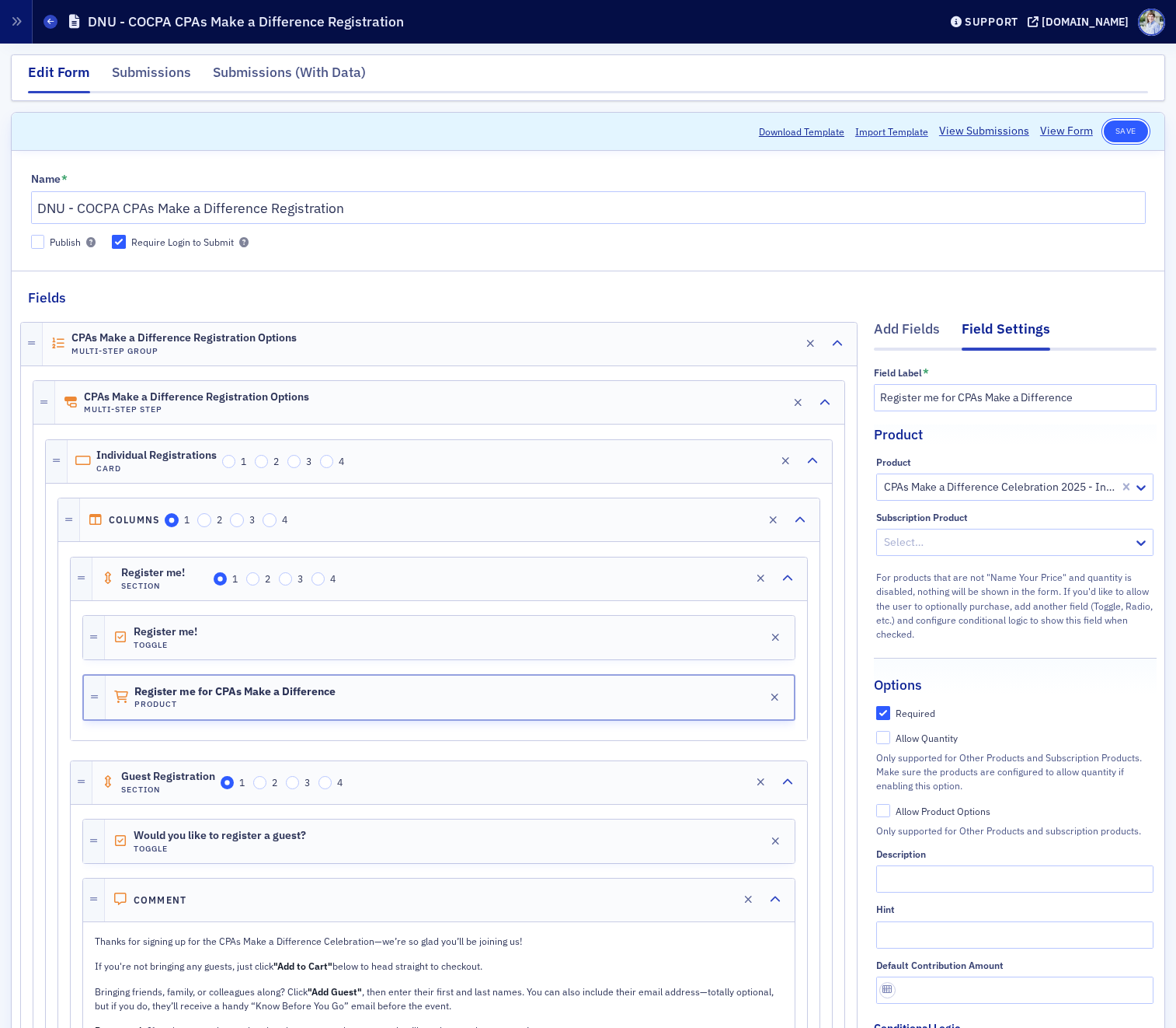
click at [1118, 137] on button "Save" at bounding box center [1126, 131] width 44 height 21
